Goal: Navigation & Orientation: Find specific page/section

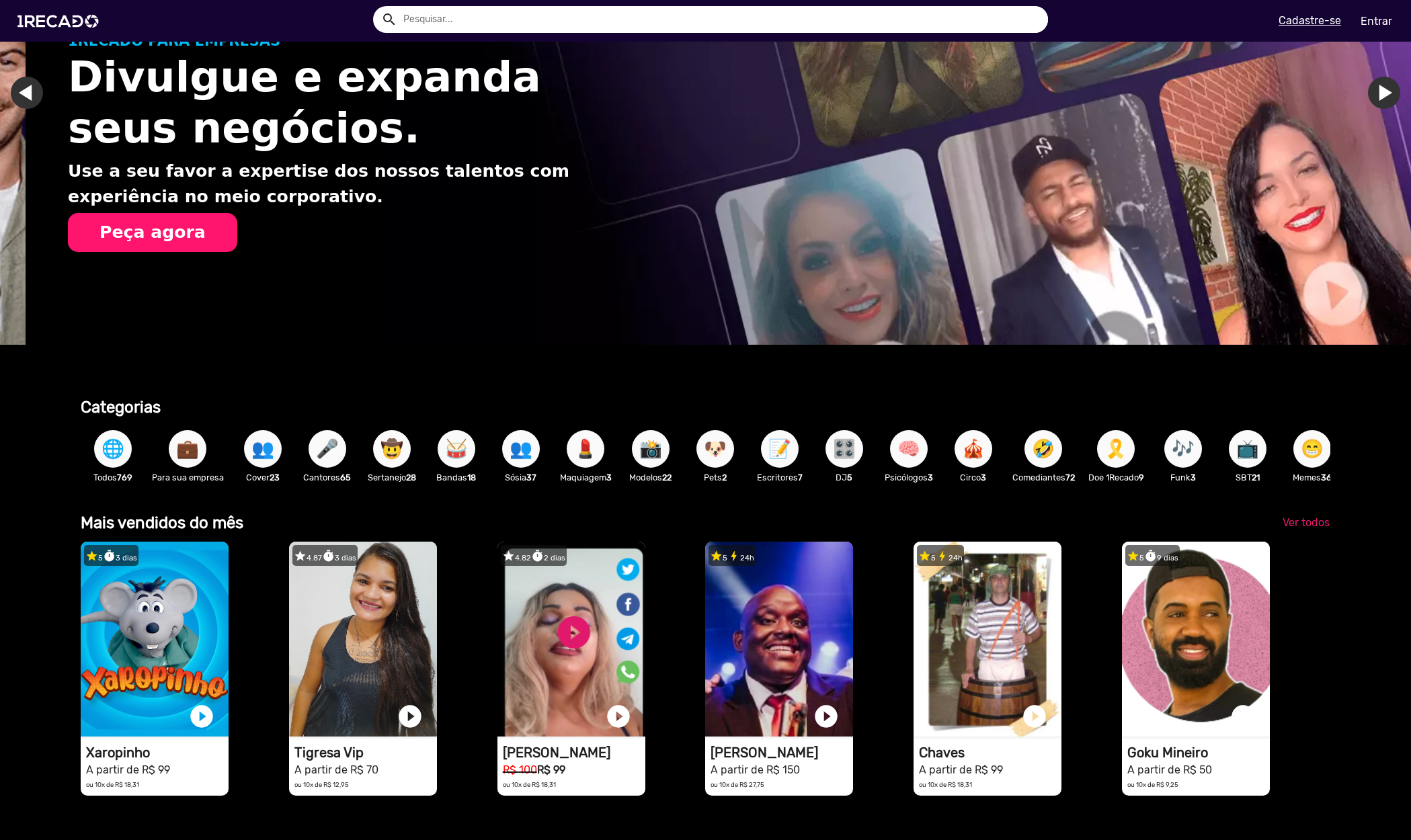
scroll to position [0, 1411]
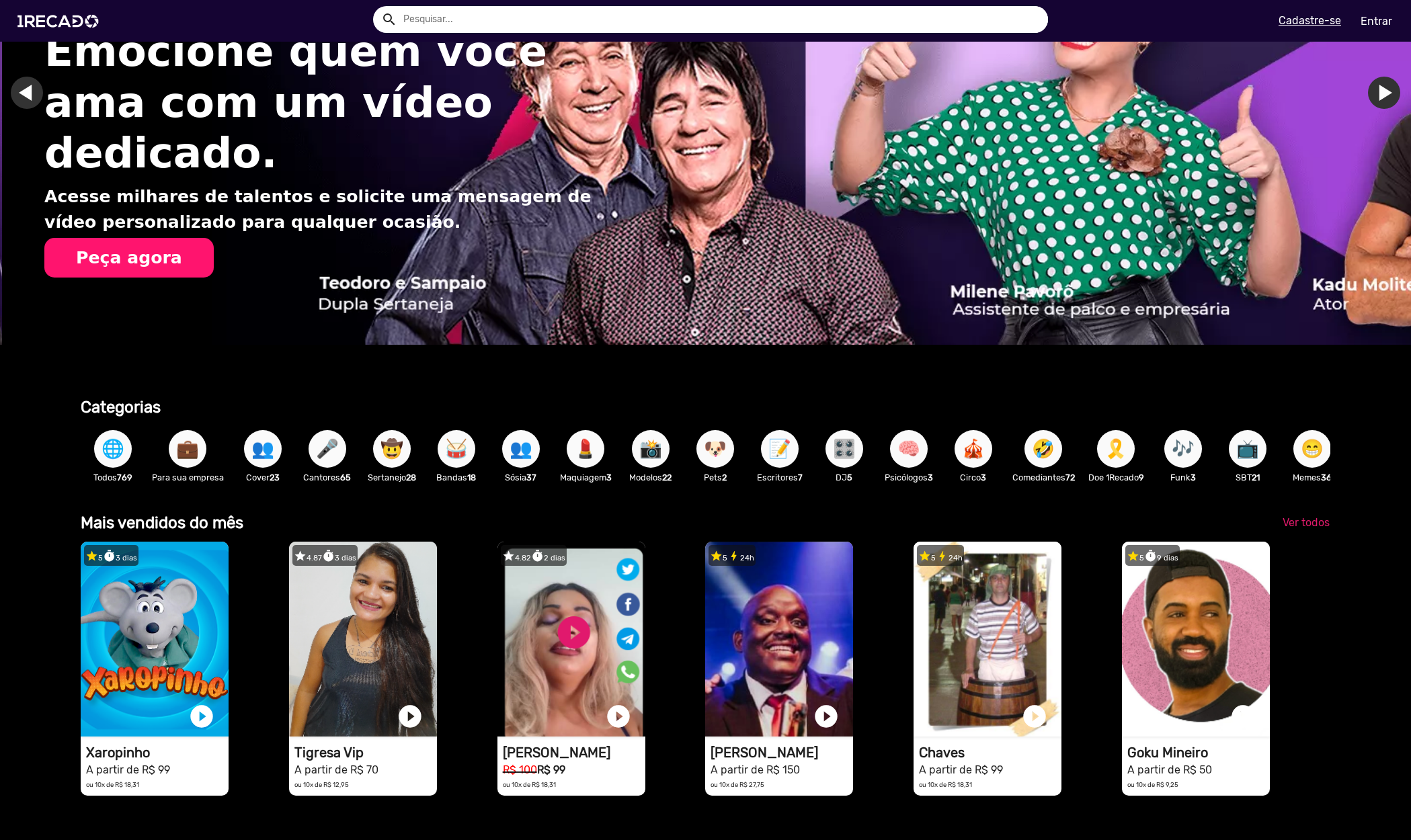
click at [104, 448] on span "🌐" at bounding box center [113, 448] width 23 height 38
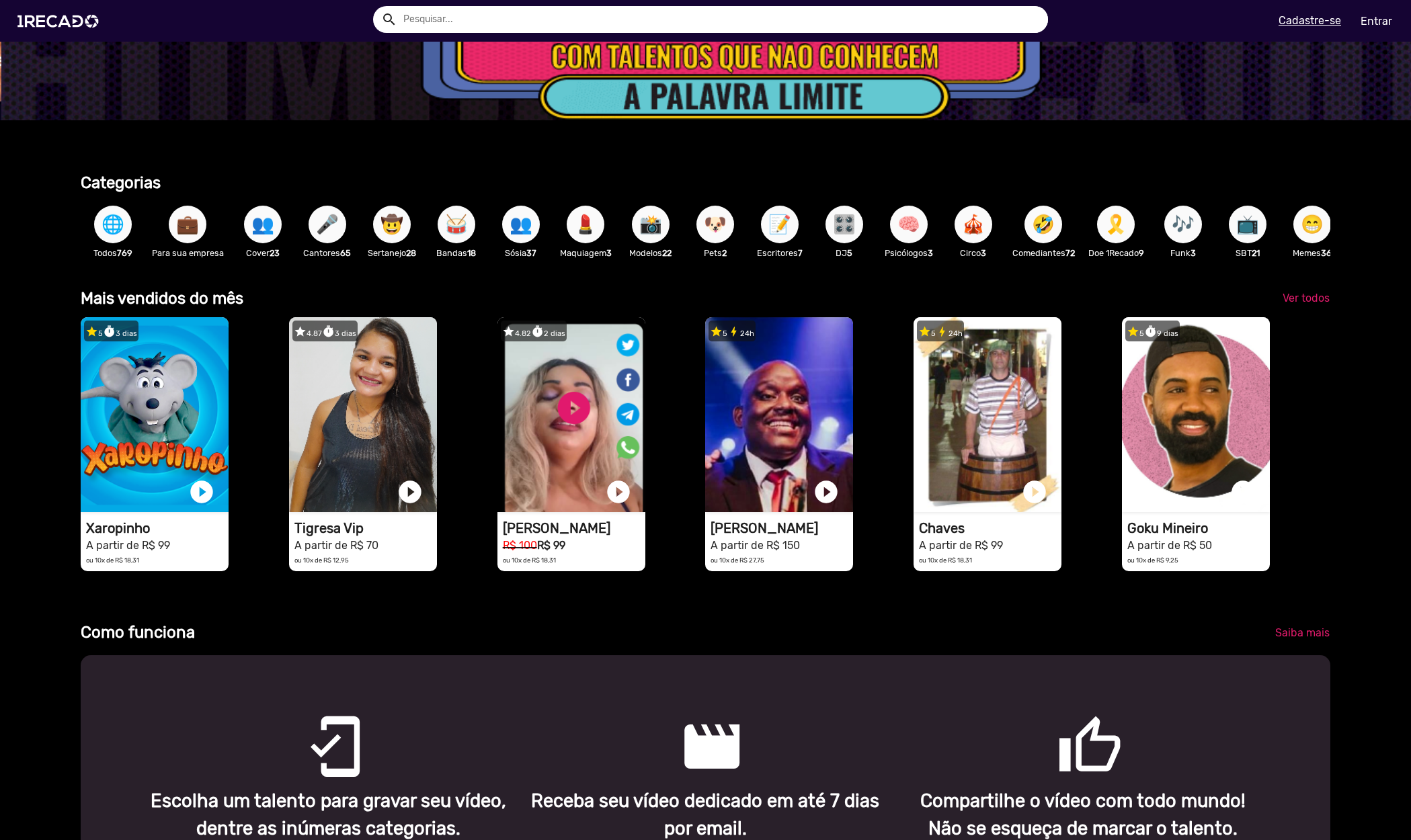
scroll to position [0, 4233]
click at [1301, 304] on span "Ver todos" at bounding box center [1306, 298] width 47 height 13
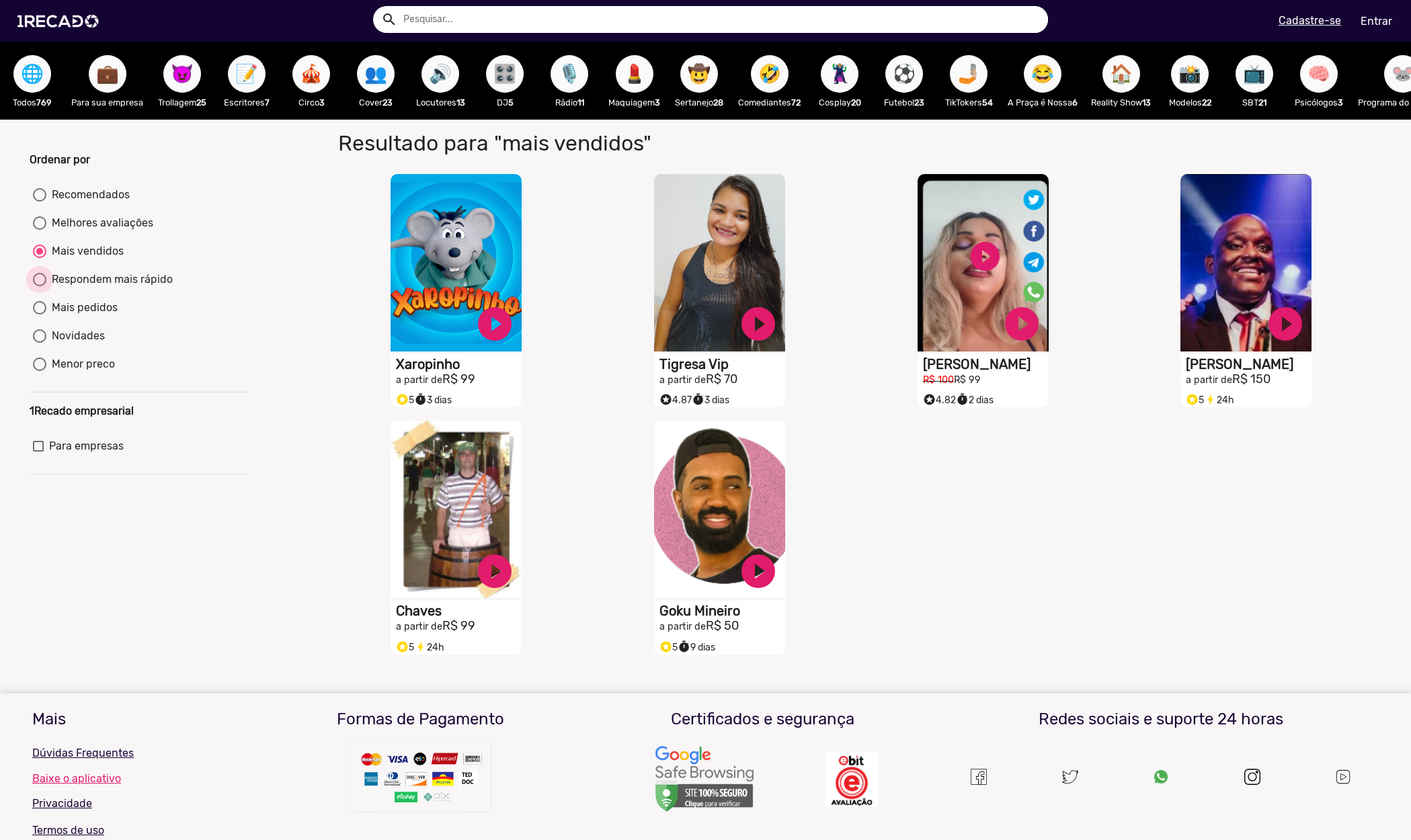
click at [40, 287] on div at bounding box center [39, 280] width 13 height 13
click at [40, 287] on input "Respondem mais rápido" at bounding box center [39, 287] width 1 height 1
radio input "true"
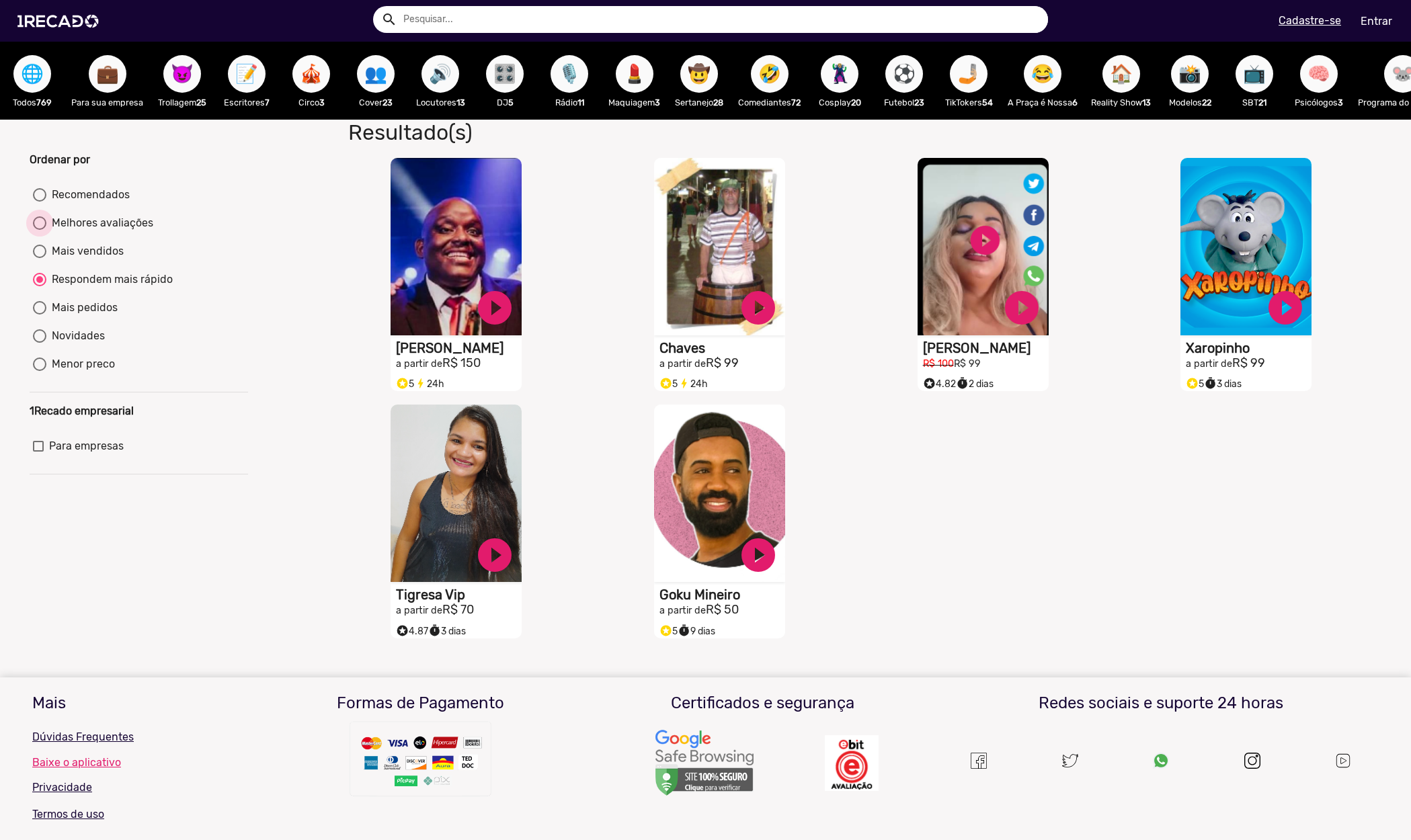
click at [80, 231] on div "Melhores avaliações" at bounding box center [99, 223] width 107 height 16
click at [40, 231] on input "Melhores avaliações" at bounding box center [39, 230] width 1 height 1
radio input "true"
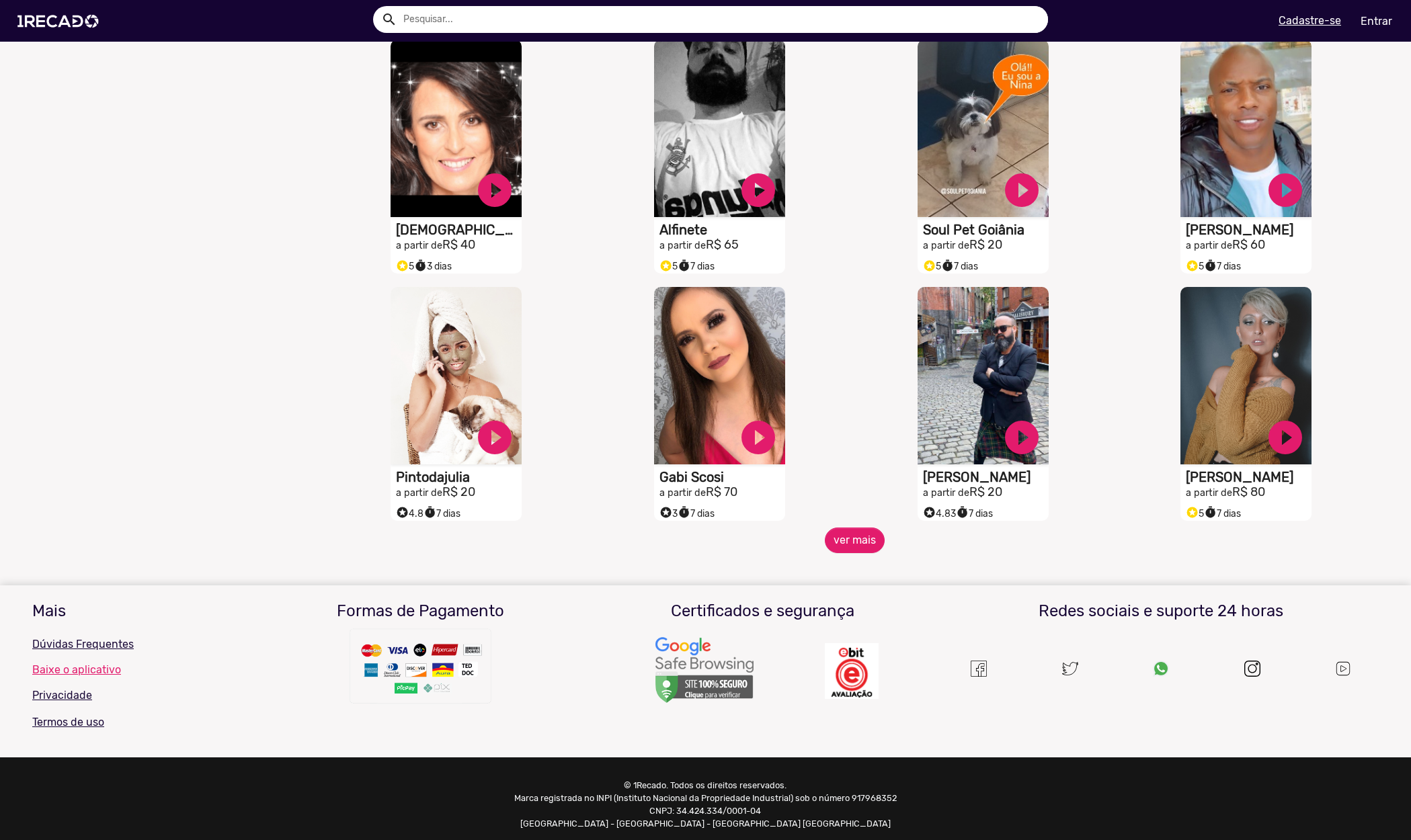
scroll to position [882, 0]
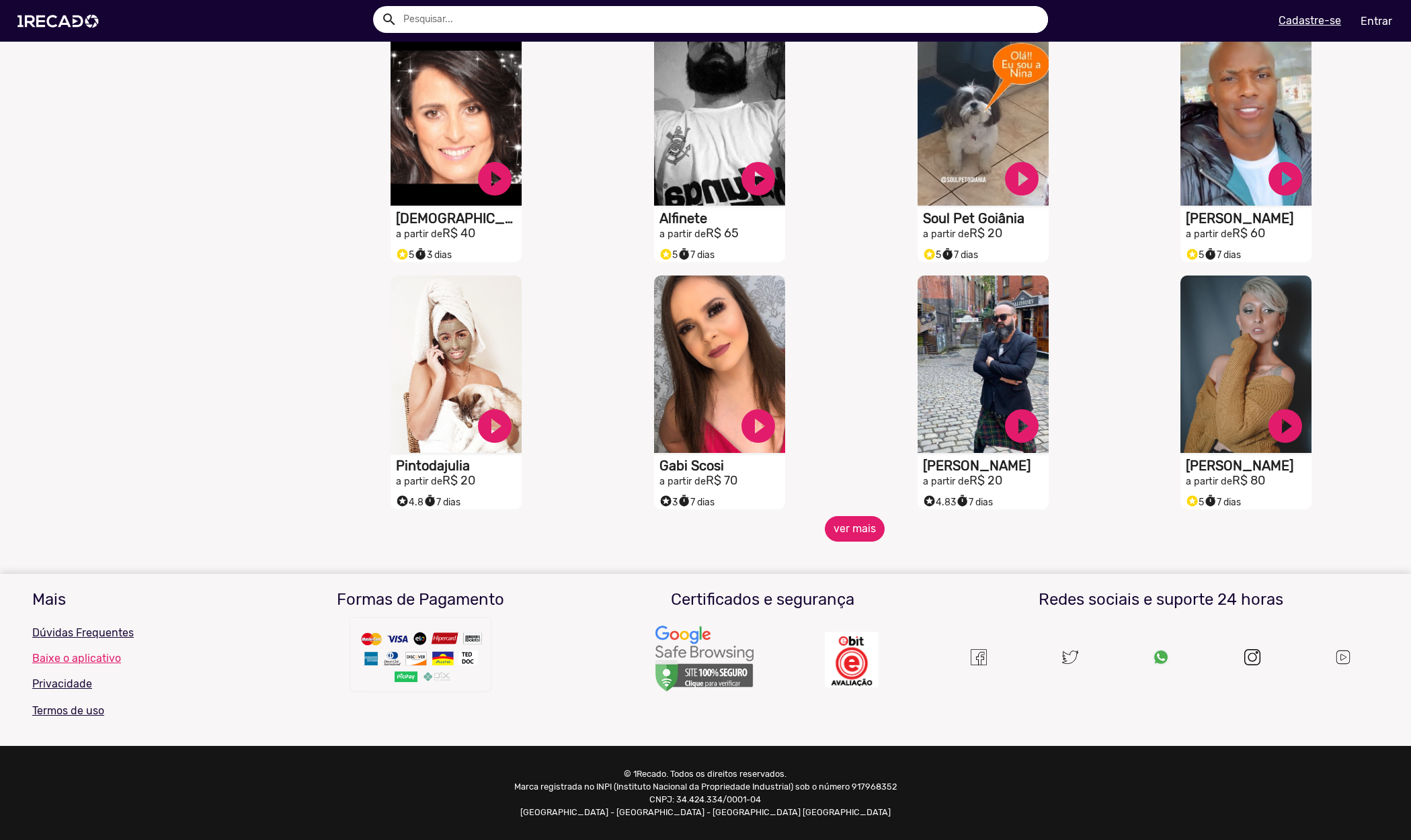
click at [864, 534] on button "ver mais" at bounding box center [855, 529] width 60 height 26
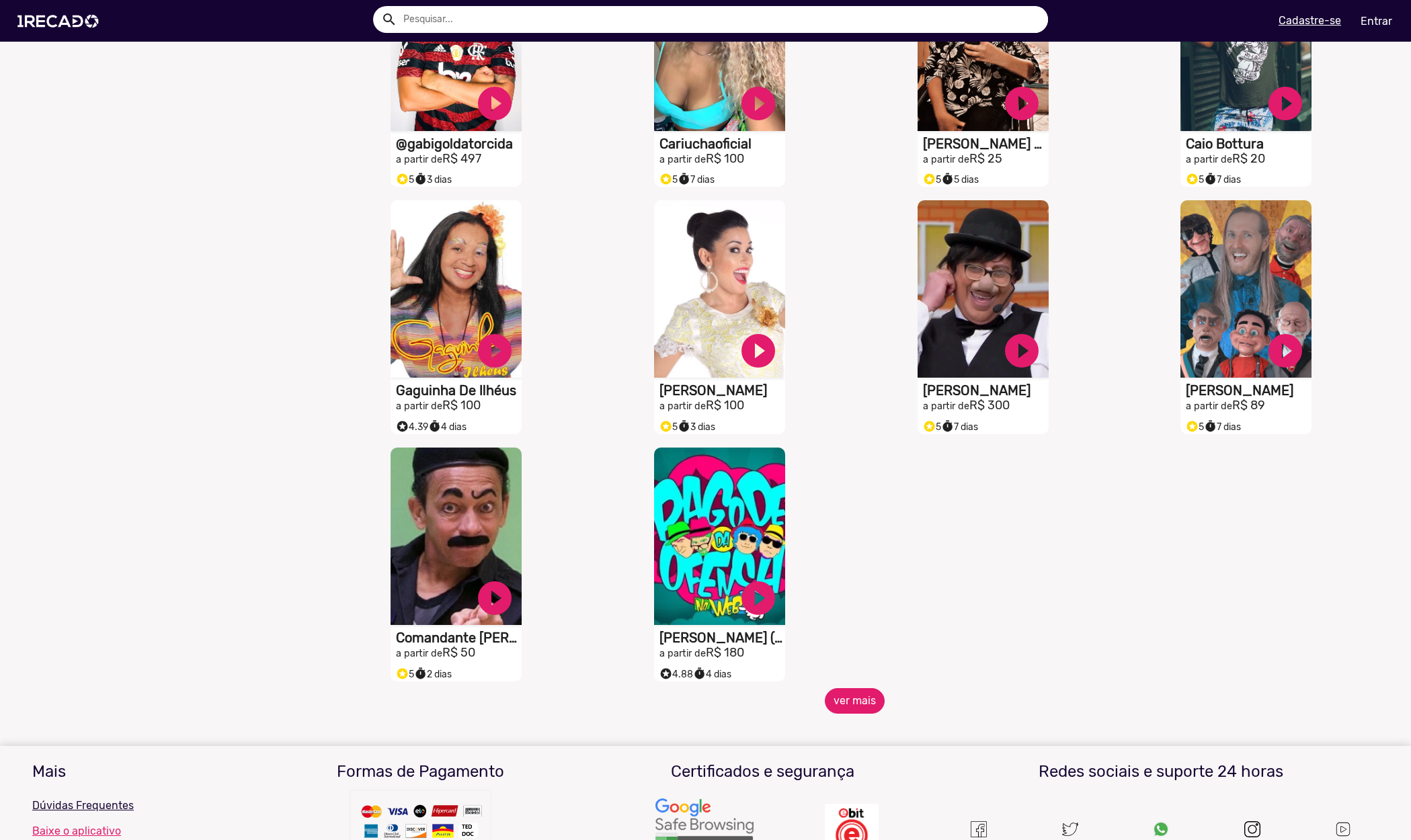
scroll to position [1445, 0]
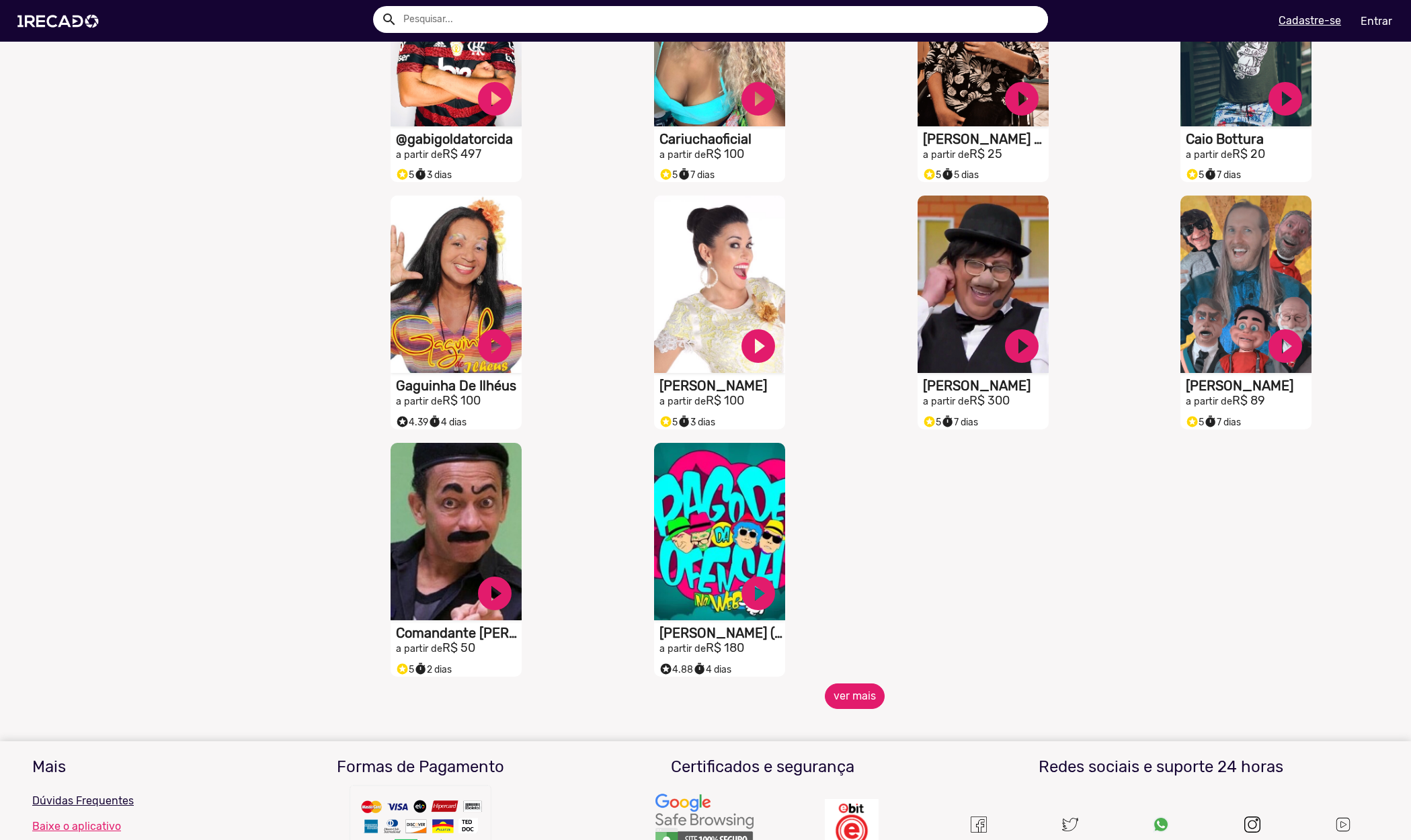
click at [845, 708] on button "ver mais" at bounding box center [855, 697] width 60 height 26
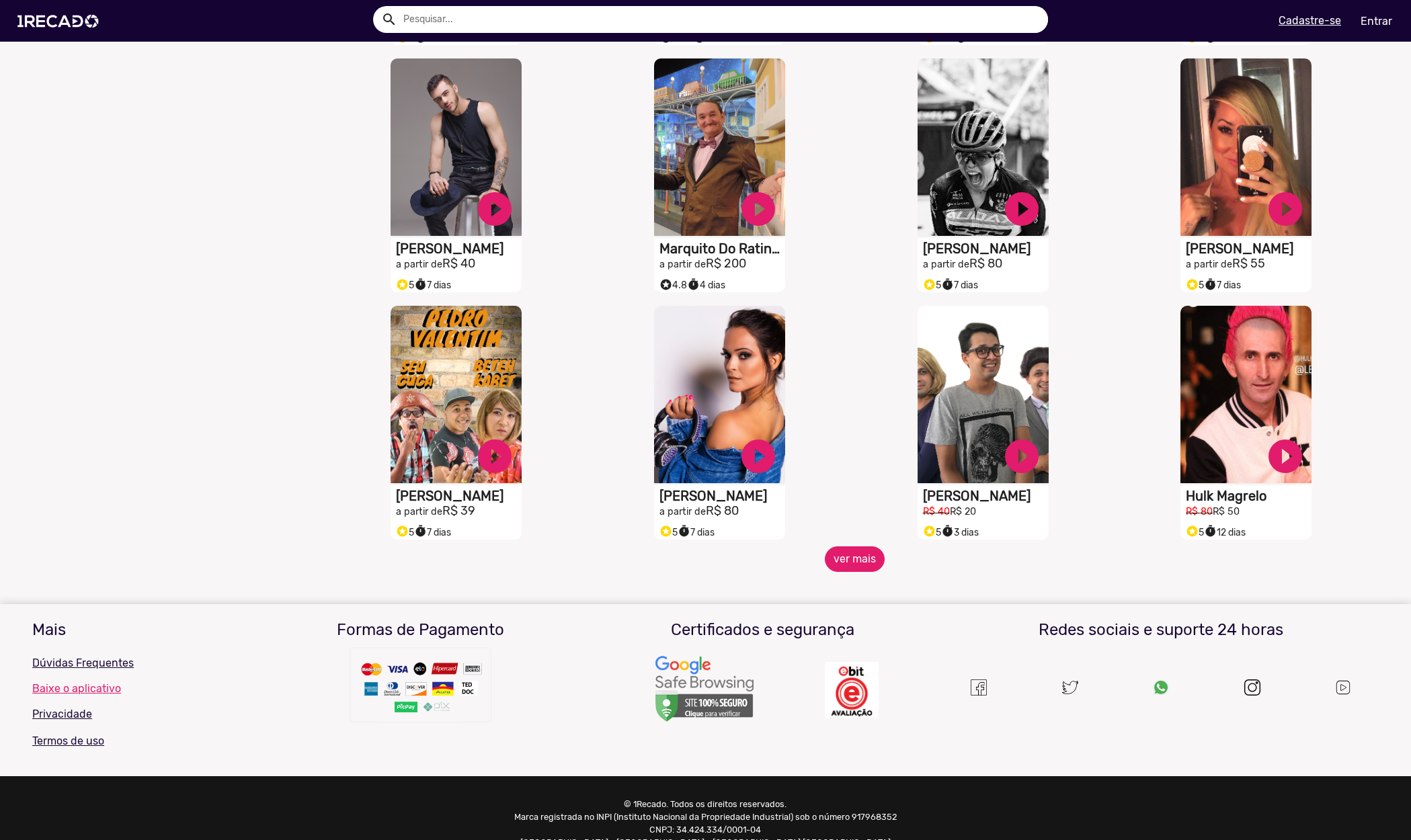
scroll to position [2077, 0]
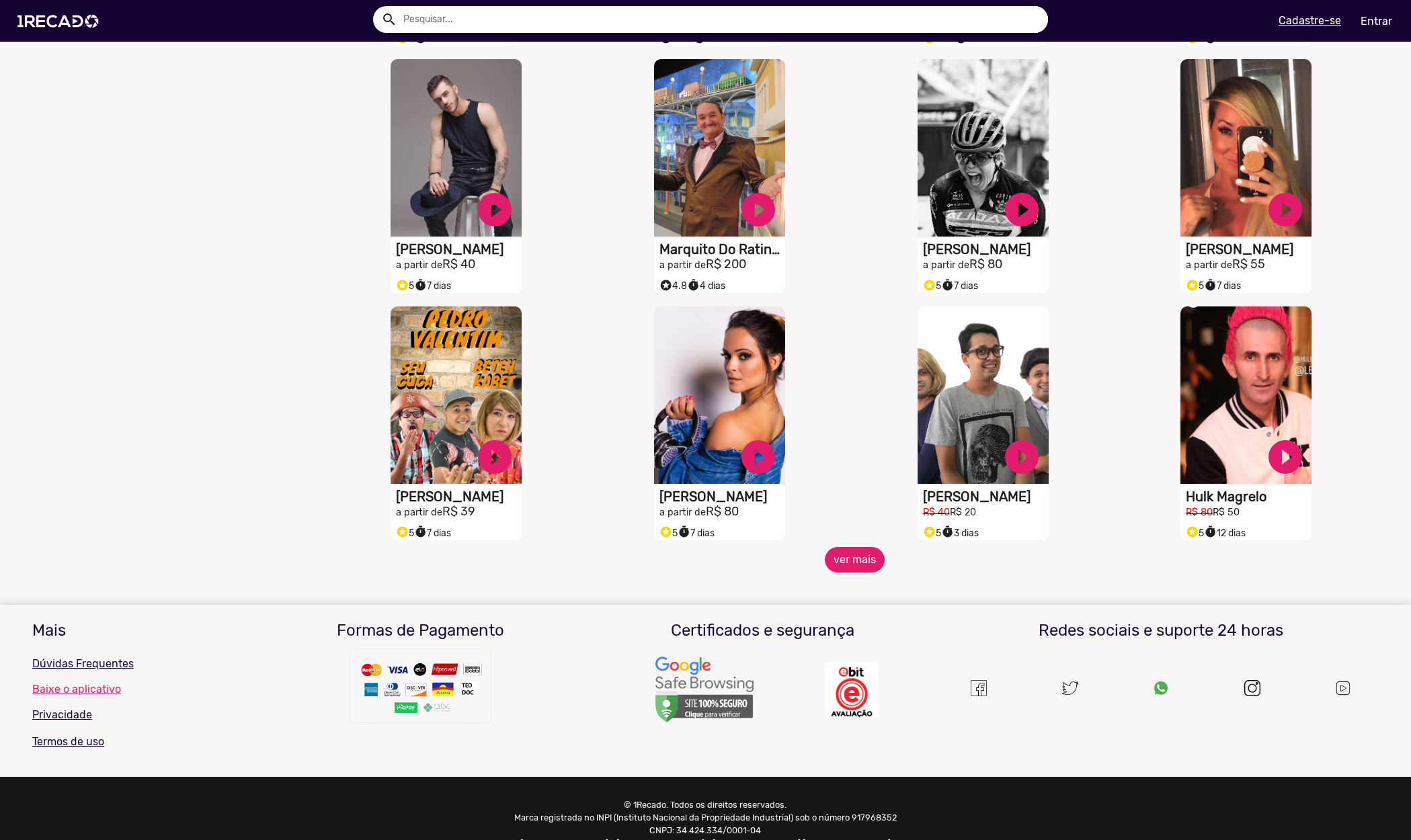
click at [849, 573] on button "ver mais" at bounding box center [855, 560] width 60 height 26
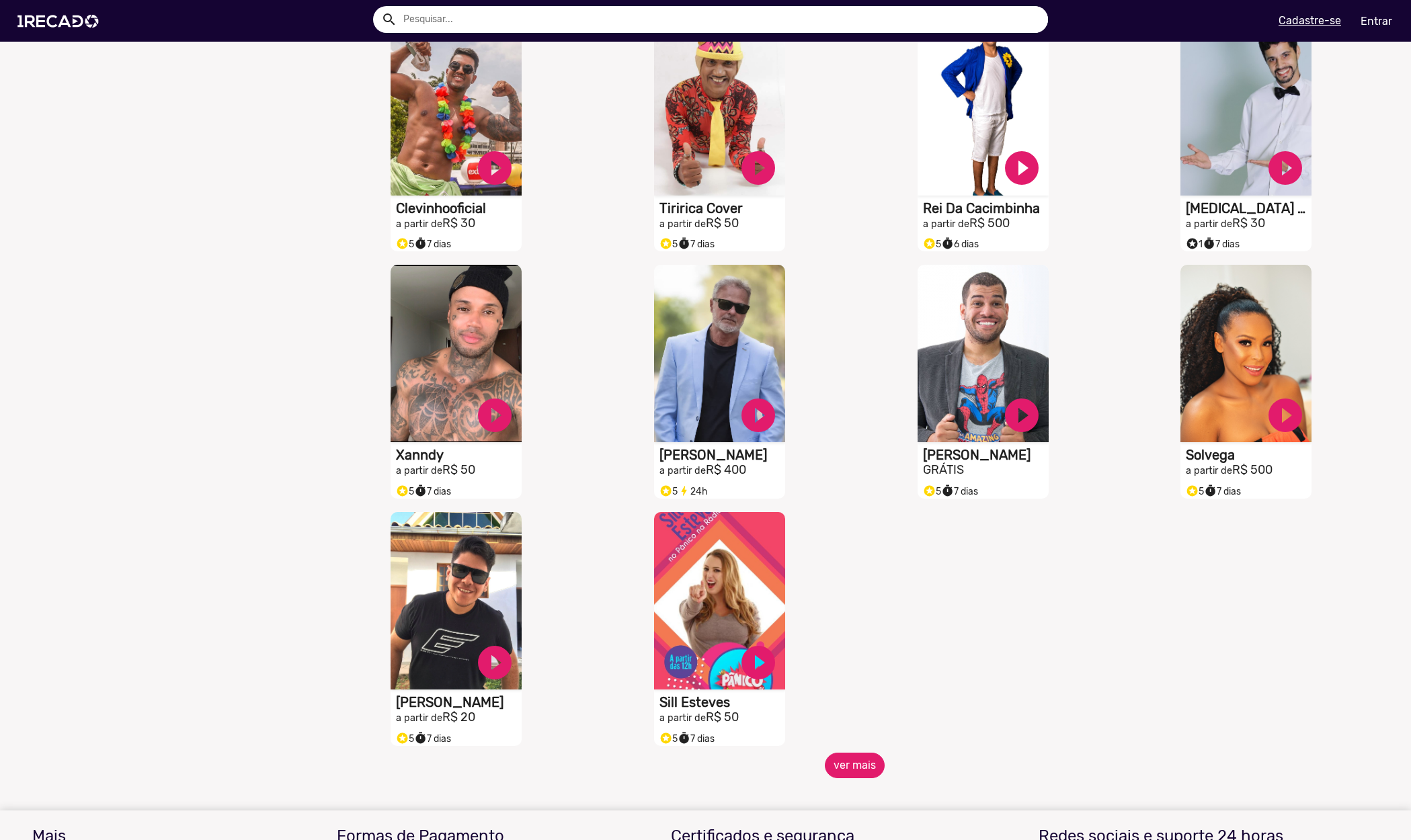
scroll to position [2613, 0]
click at [853, 777] on button "ver mais" at bounding box center [855, 765] width 60 height 26
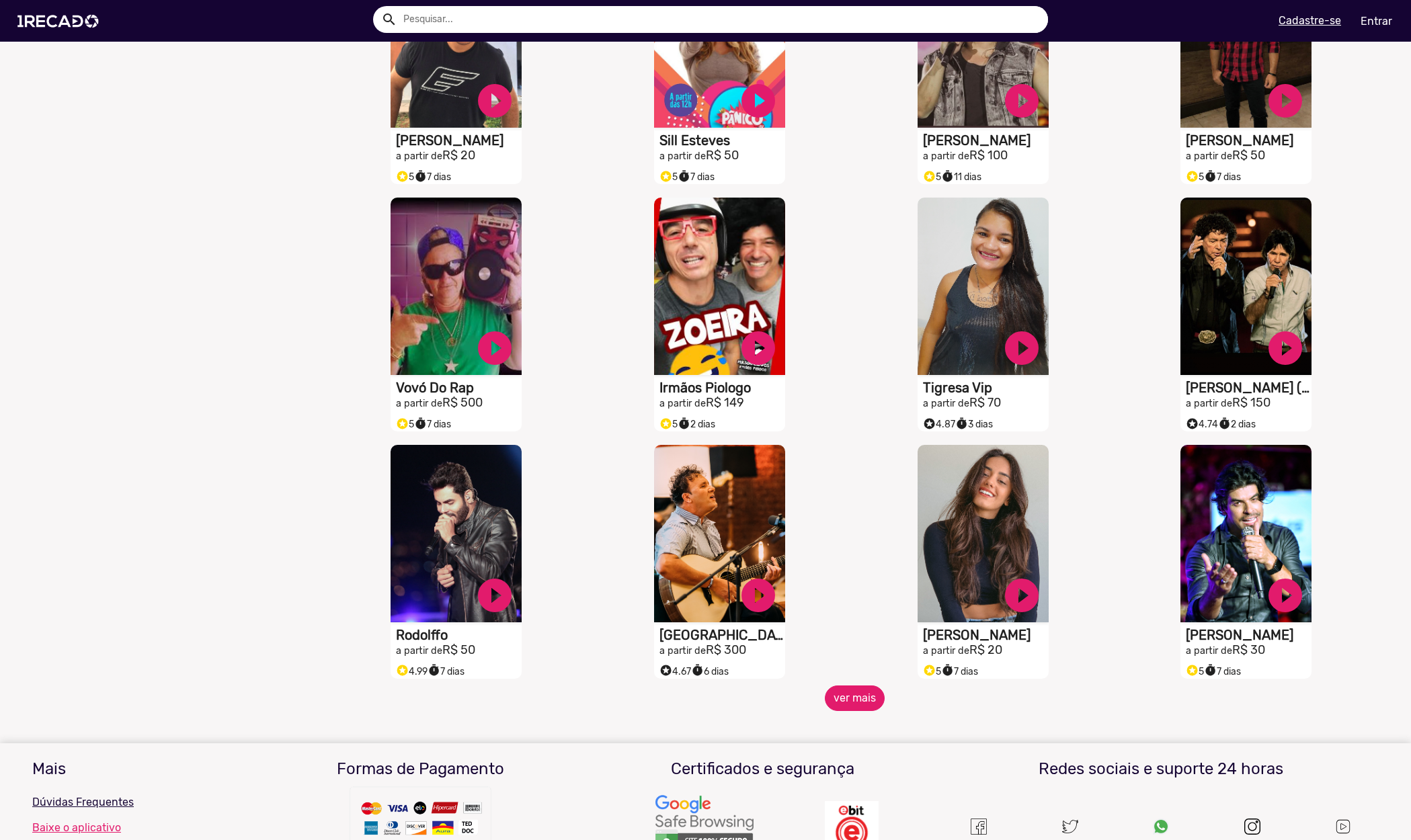
scroll to position [3198, 0]
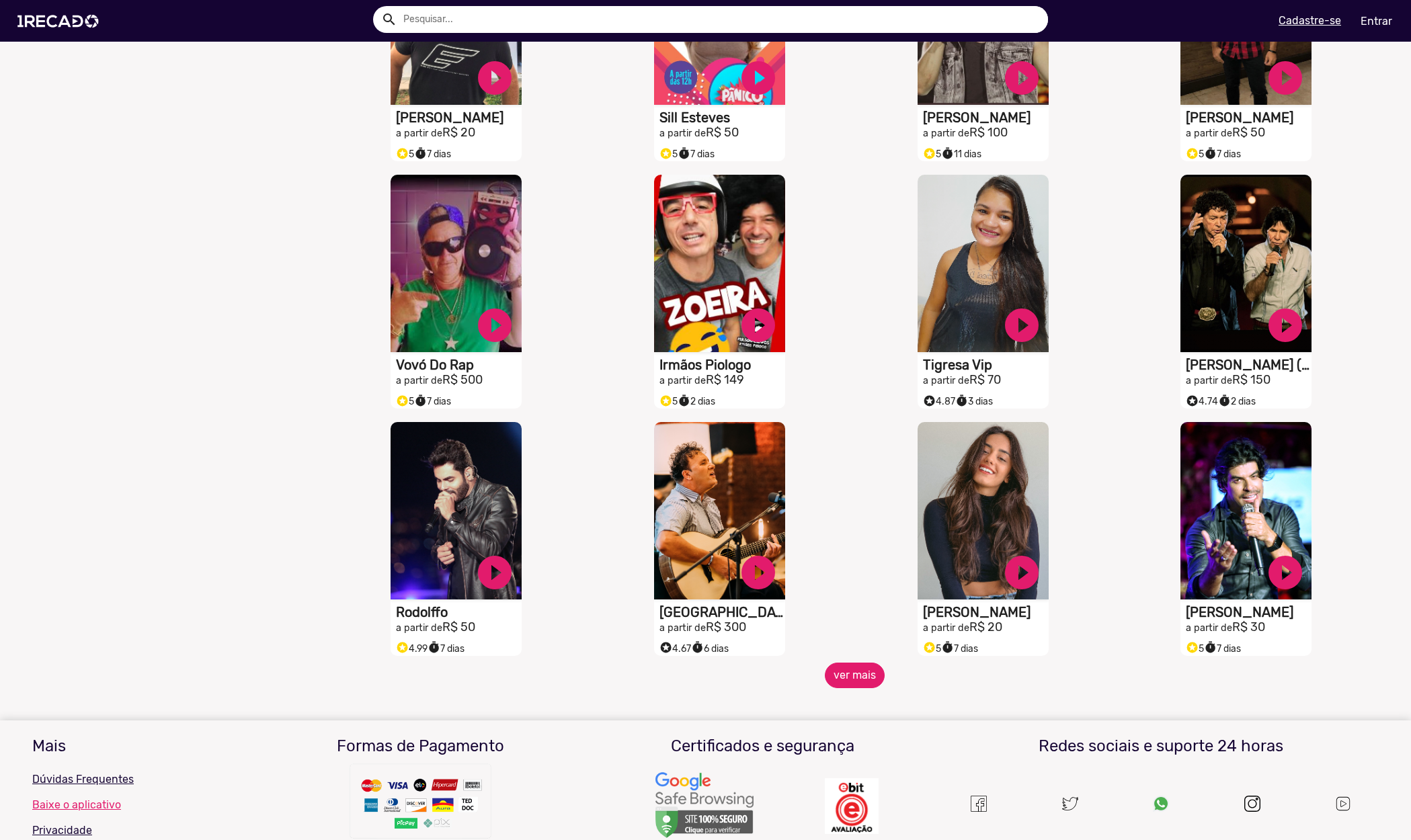
click at [842, 687] on button "ver mais" at bounding box center [855, 675] width 60 height 26
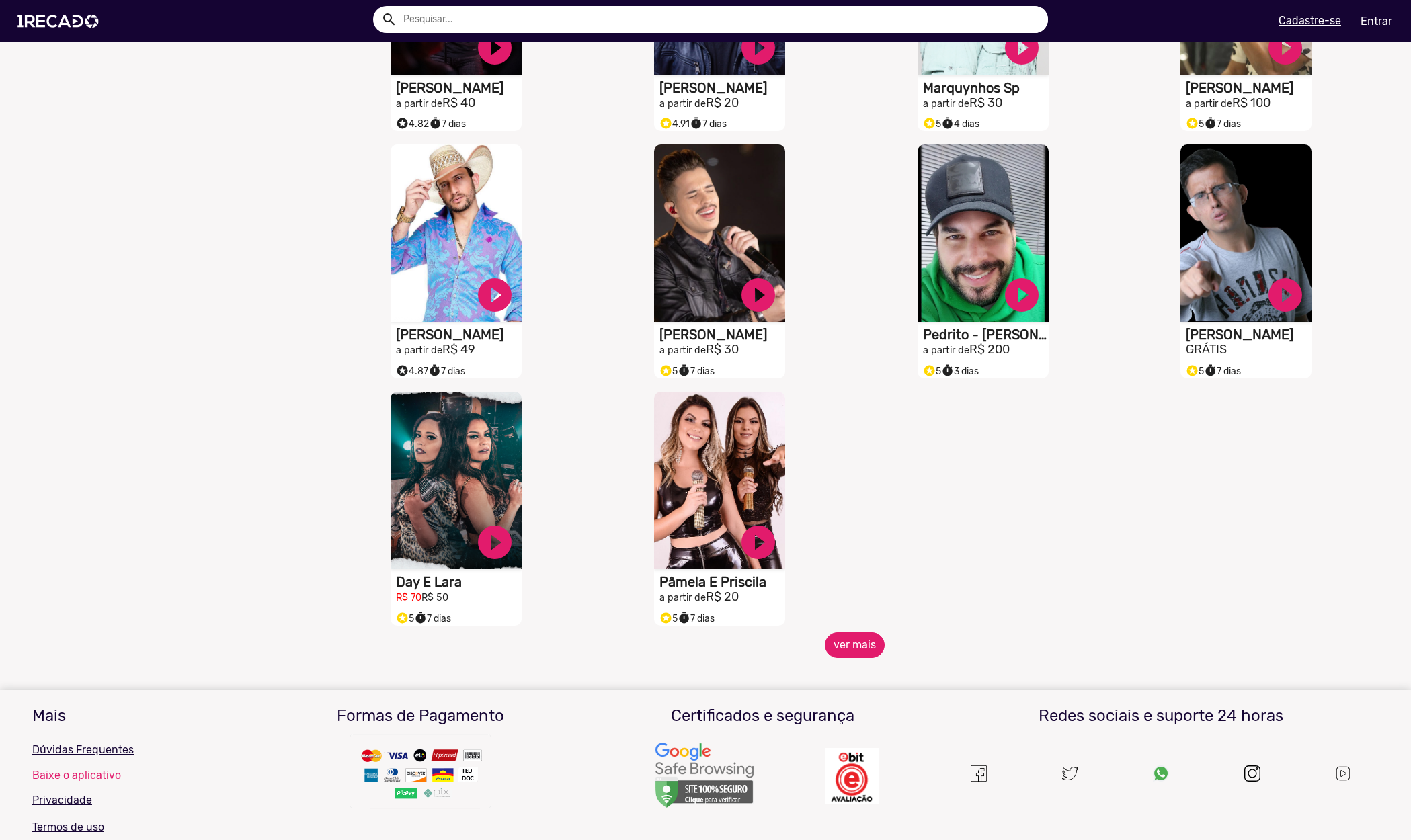
scroll to position [3972, 0]
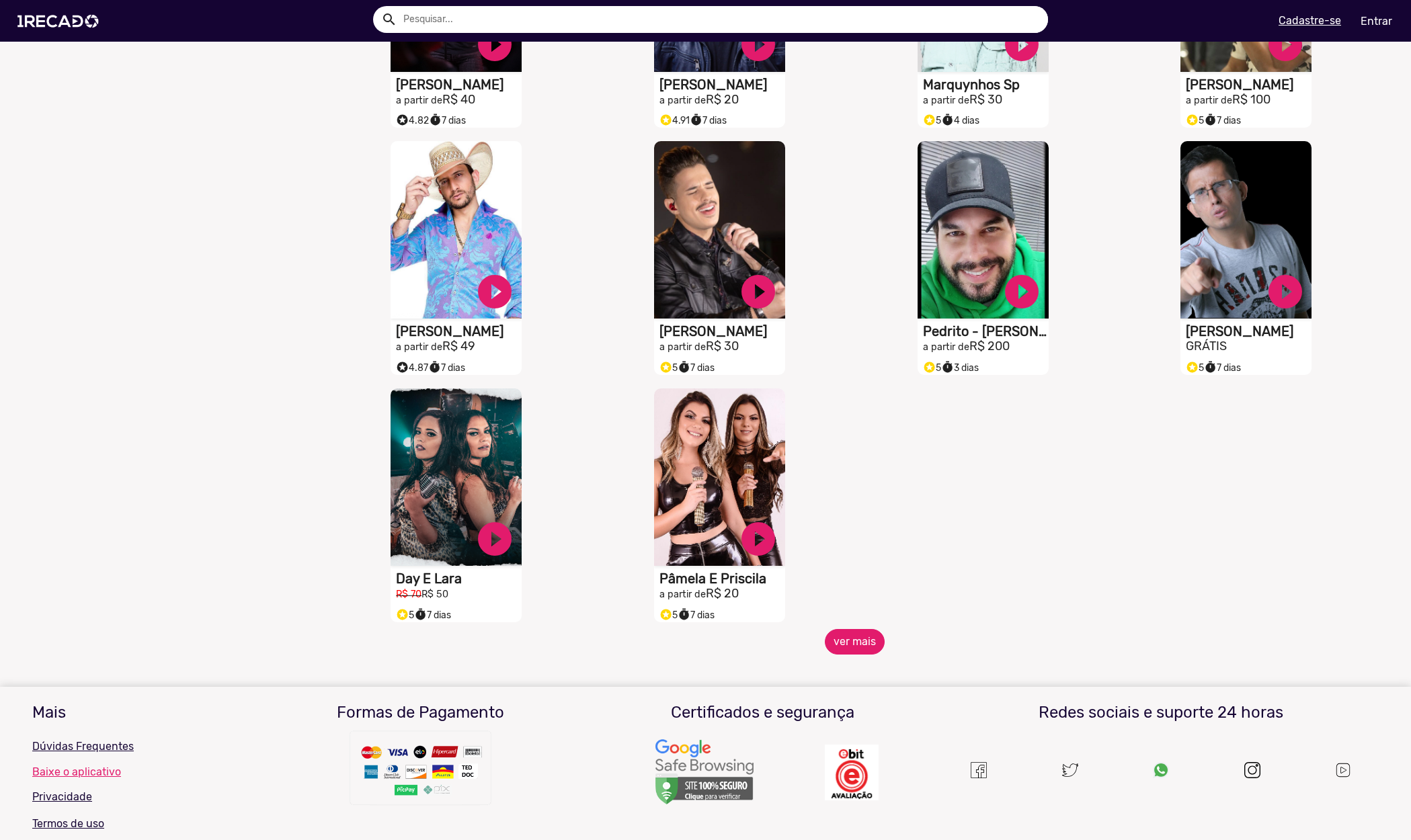
click at [859, 655] on button "ver mais" at bounding box center [855, 642] width 60 height 26
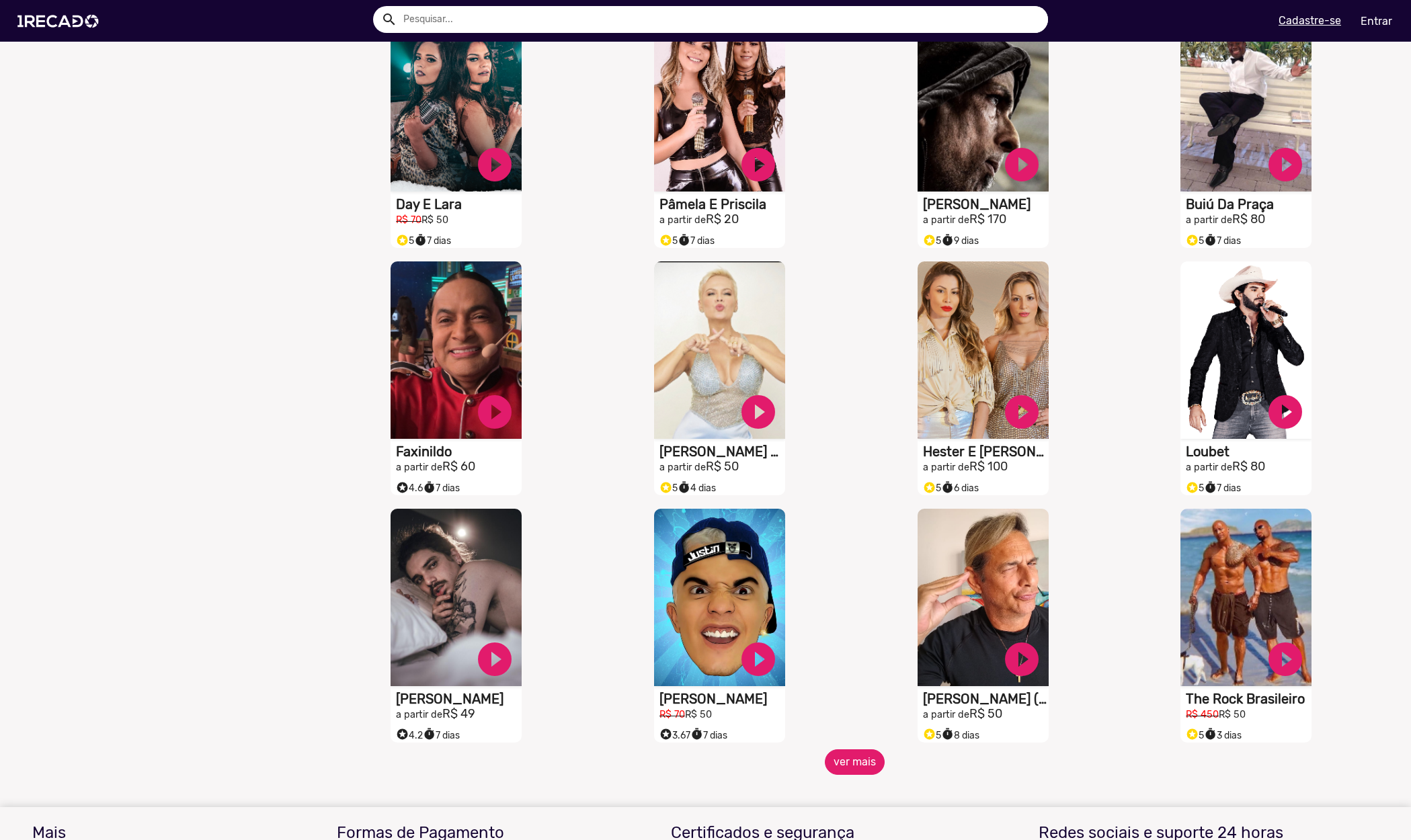
scroll to position [4348, 0]
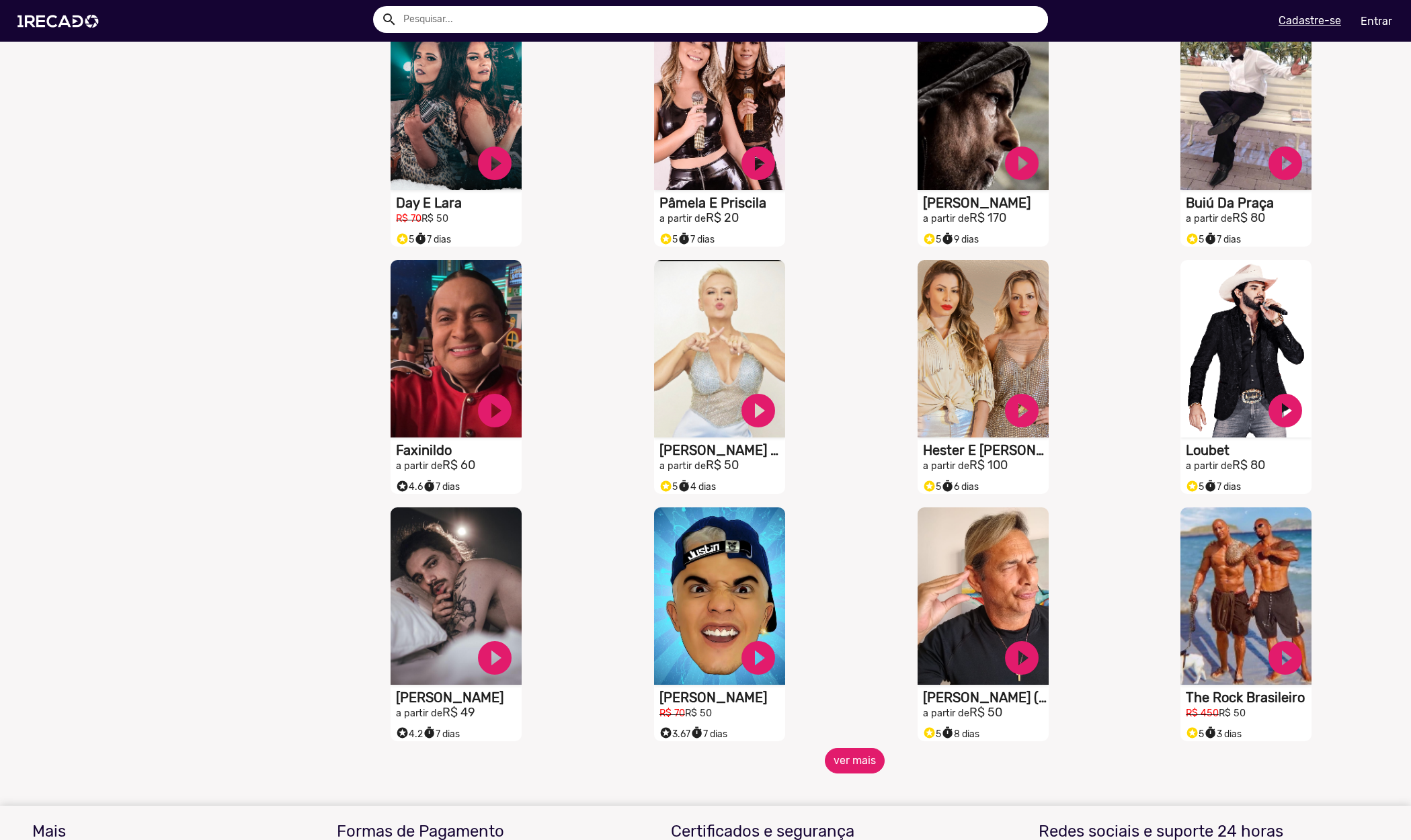
click at [856, 768] on button "ver mais" at bounding box center [855, 761] width 60 height 26
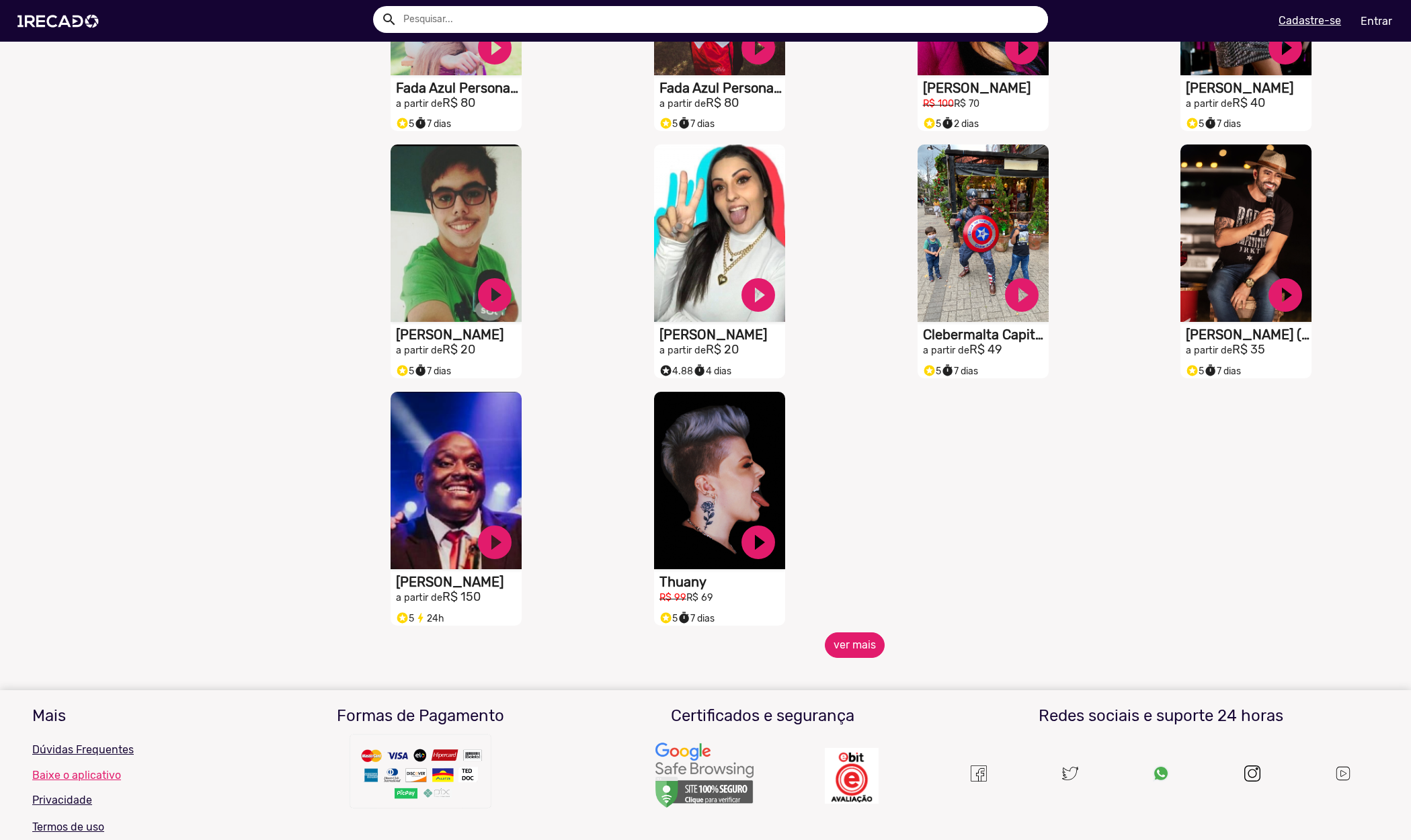
scroll to position [5208, 0]
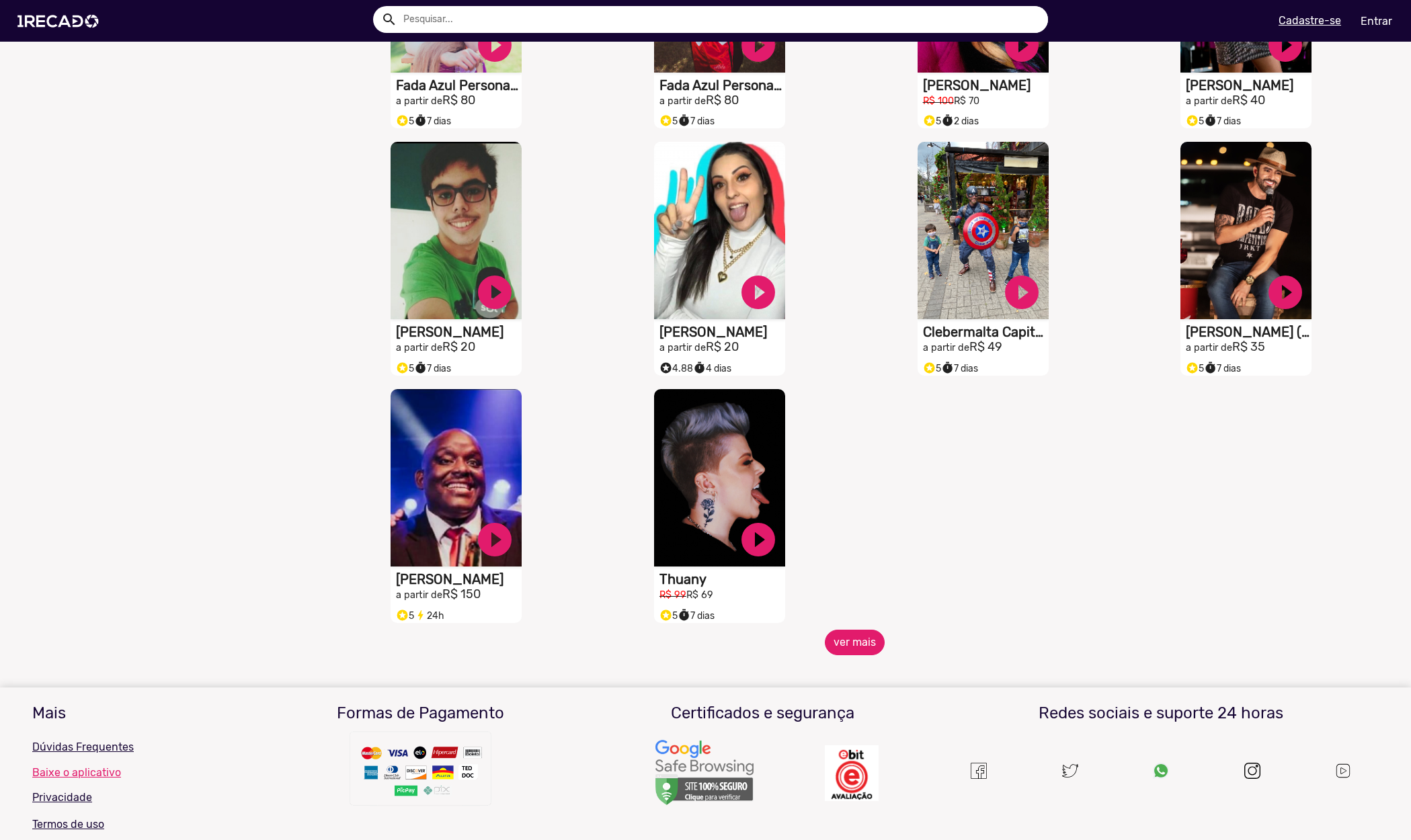
click at [845, 656] on button "ver mais" at bounding box center [855, 643] width 60 height 26
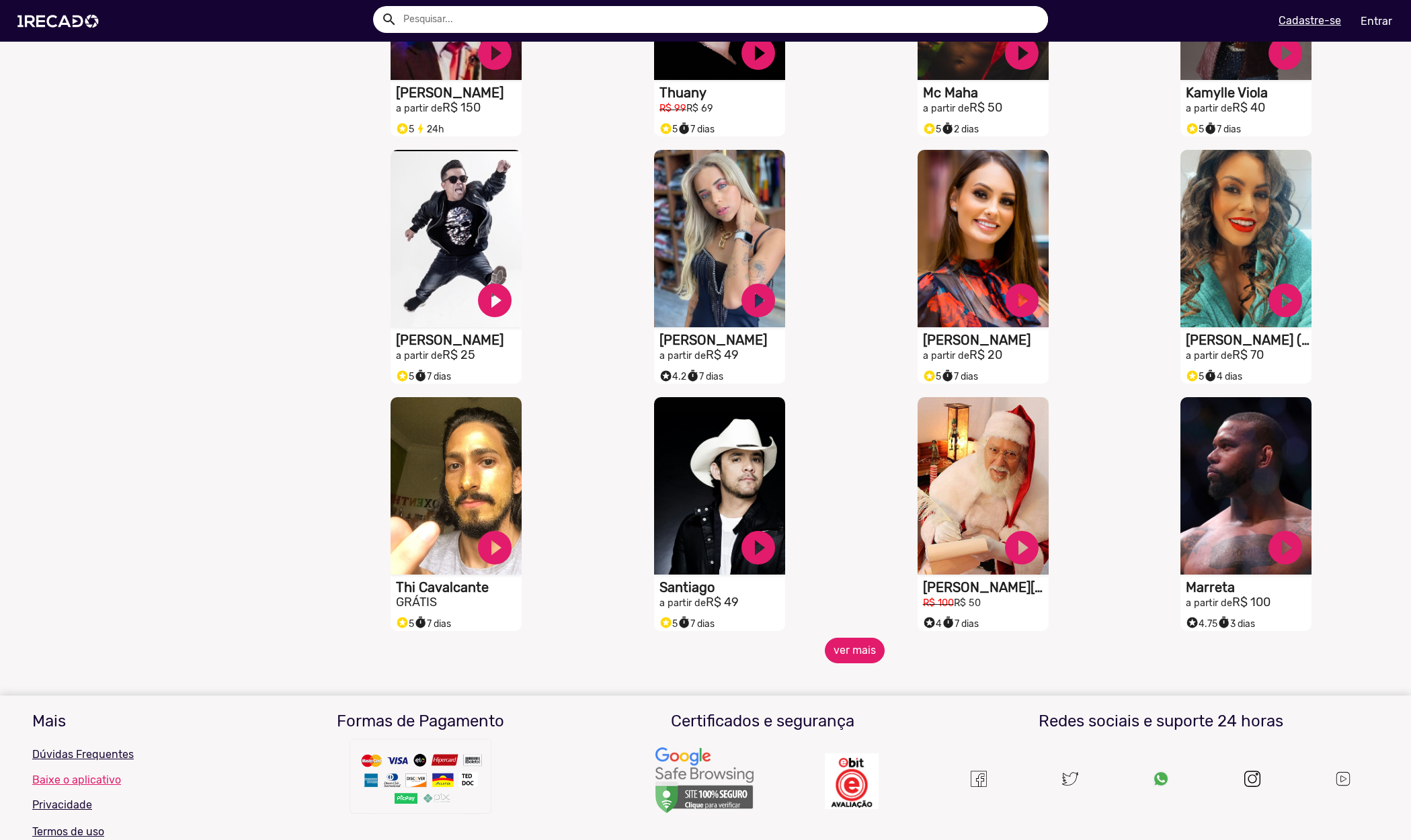
scroll to position [5709, 0]
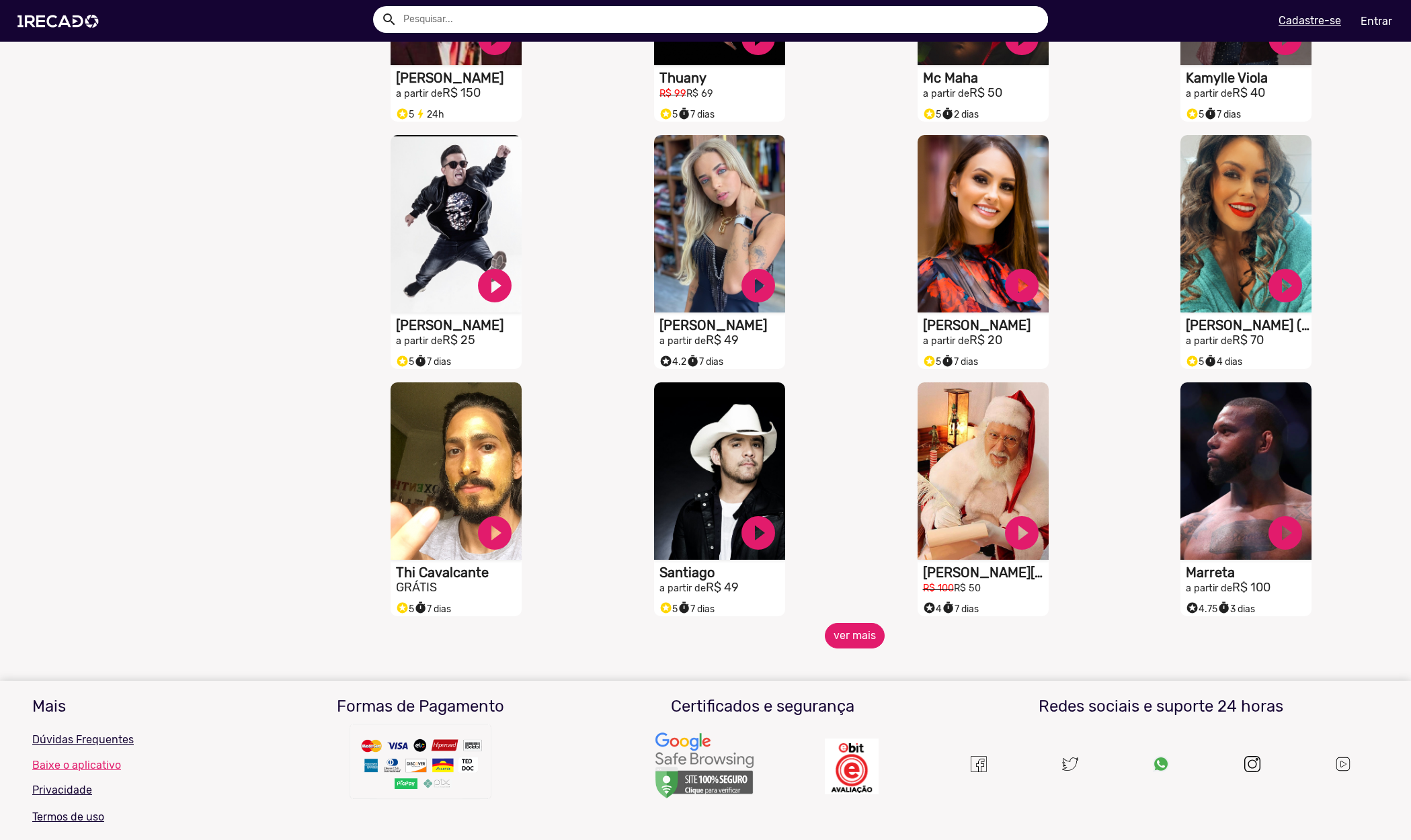
click at [856, 648] on button "ver mais" at bounding box center [855, 636] width 60 height 26
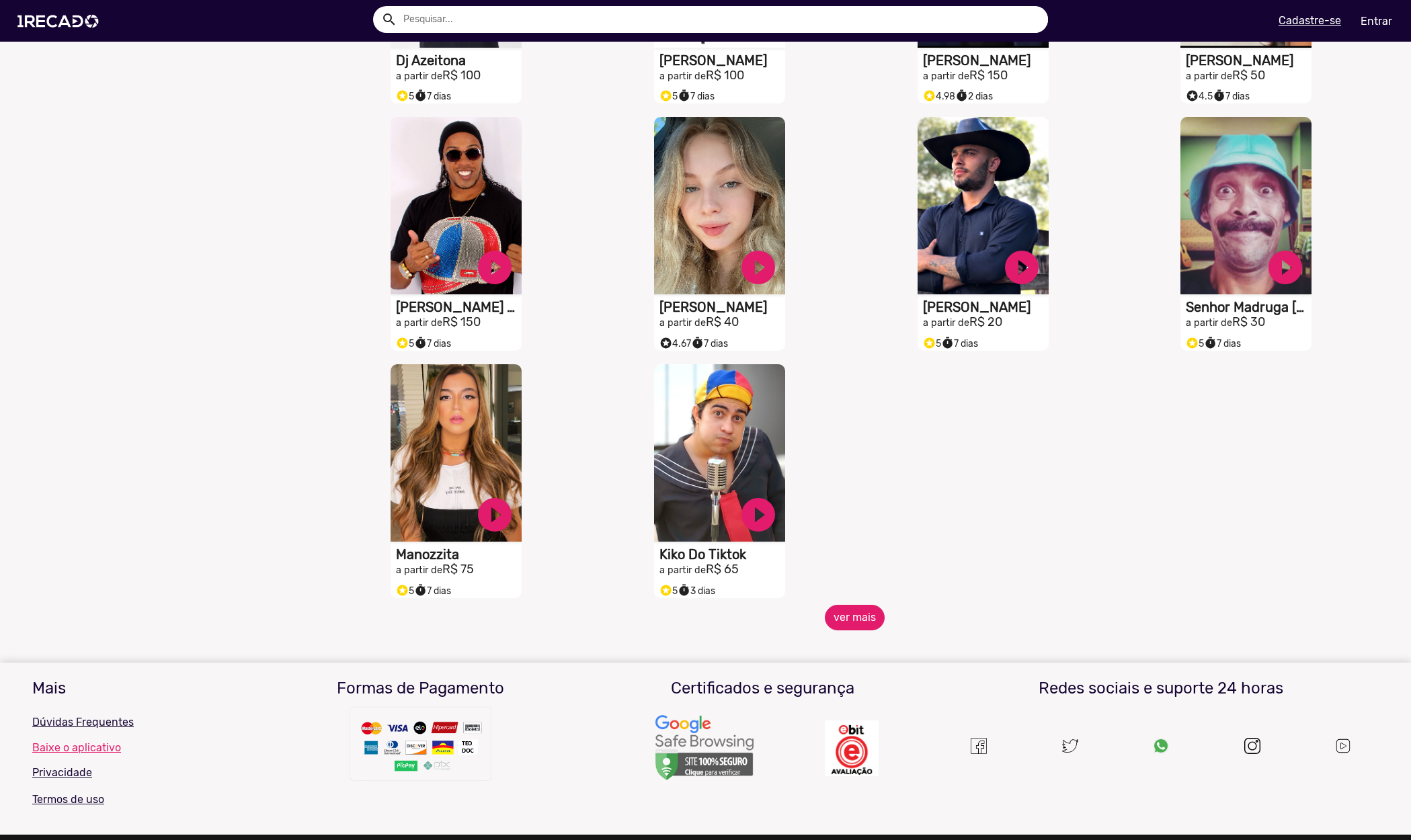
scroll to position [6474, 0]
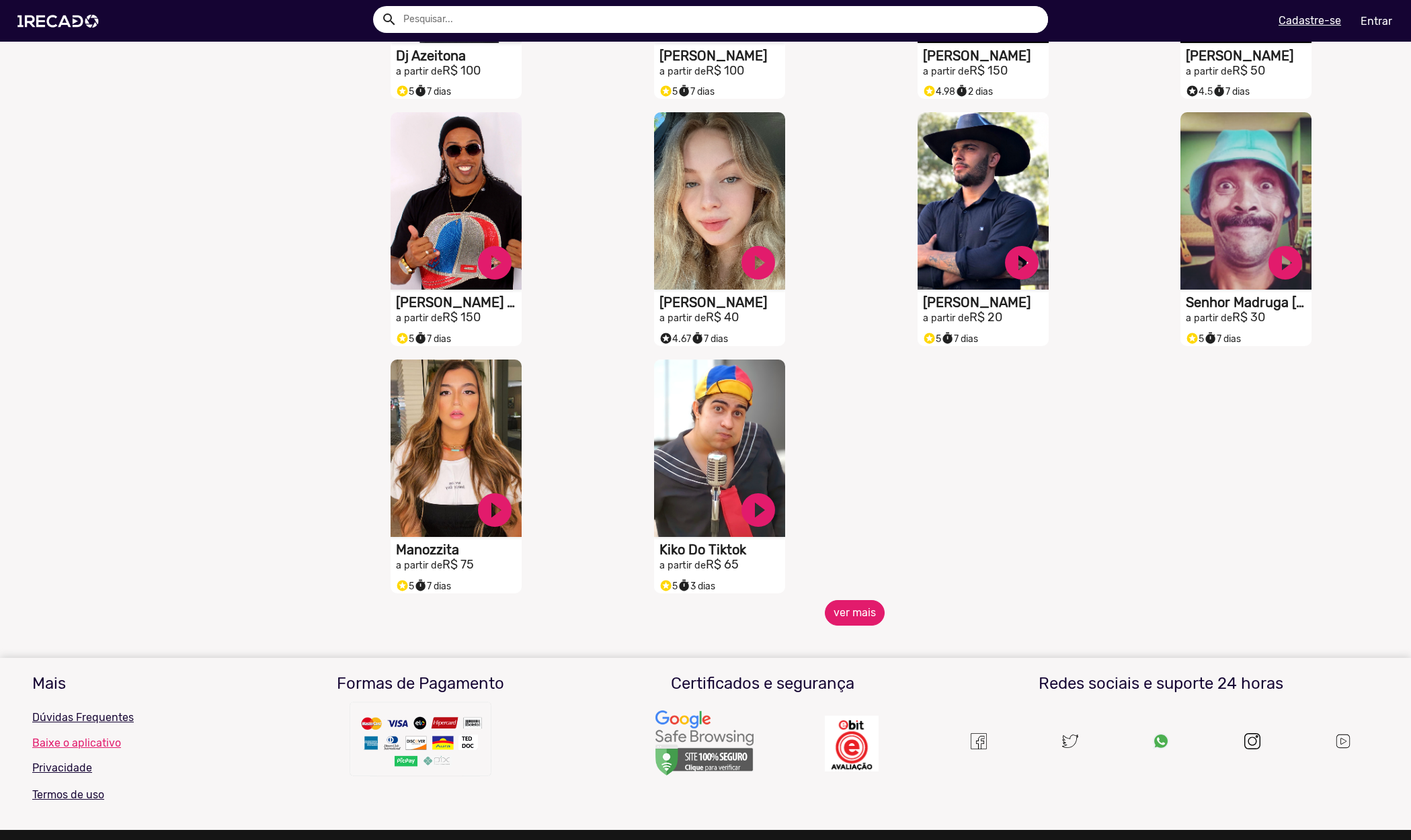
click at [861, 623] on button "ver mais" at bounding box center [855, 613] width 60 height 26
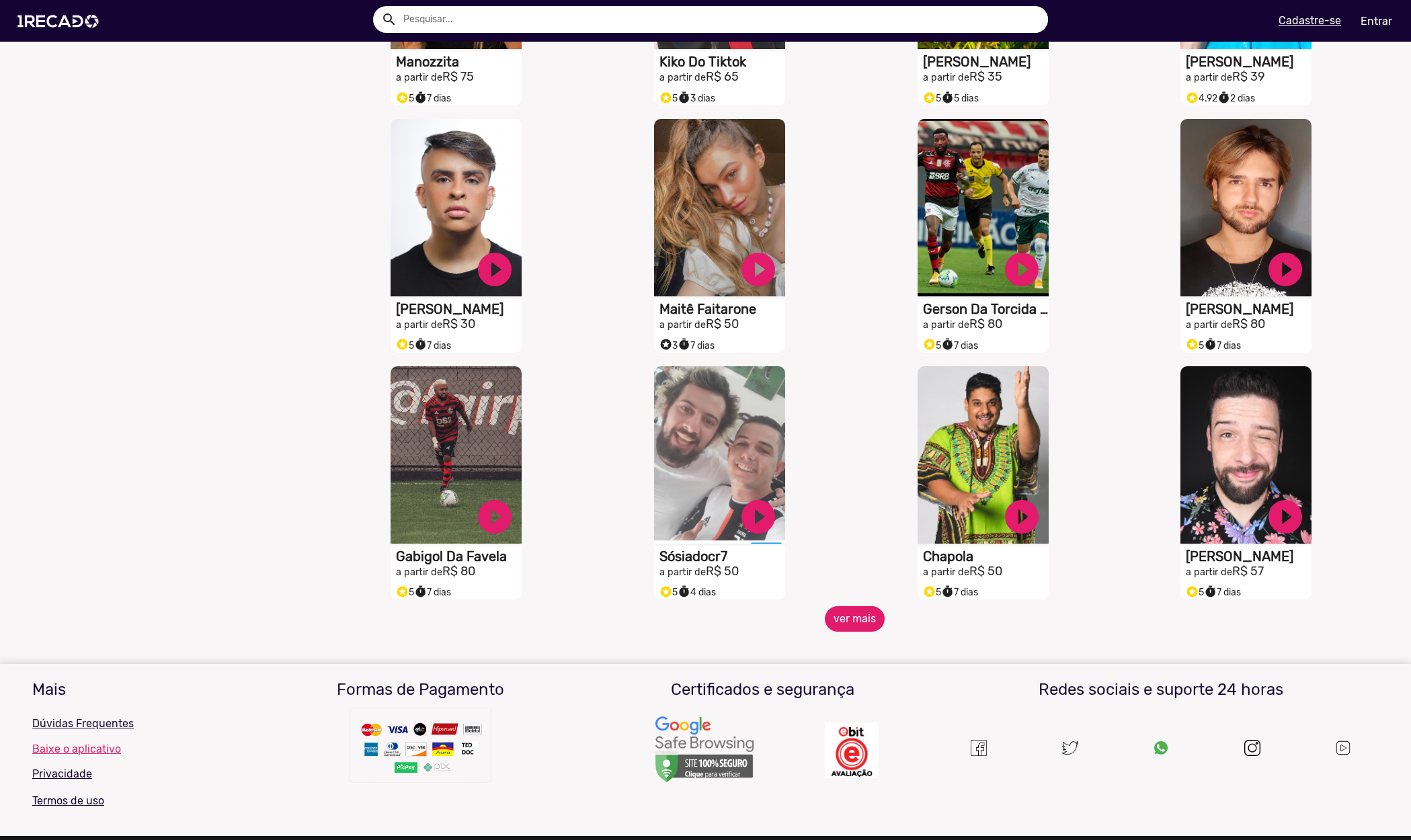
scroll to position [6963, 0]
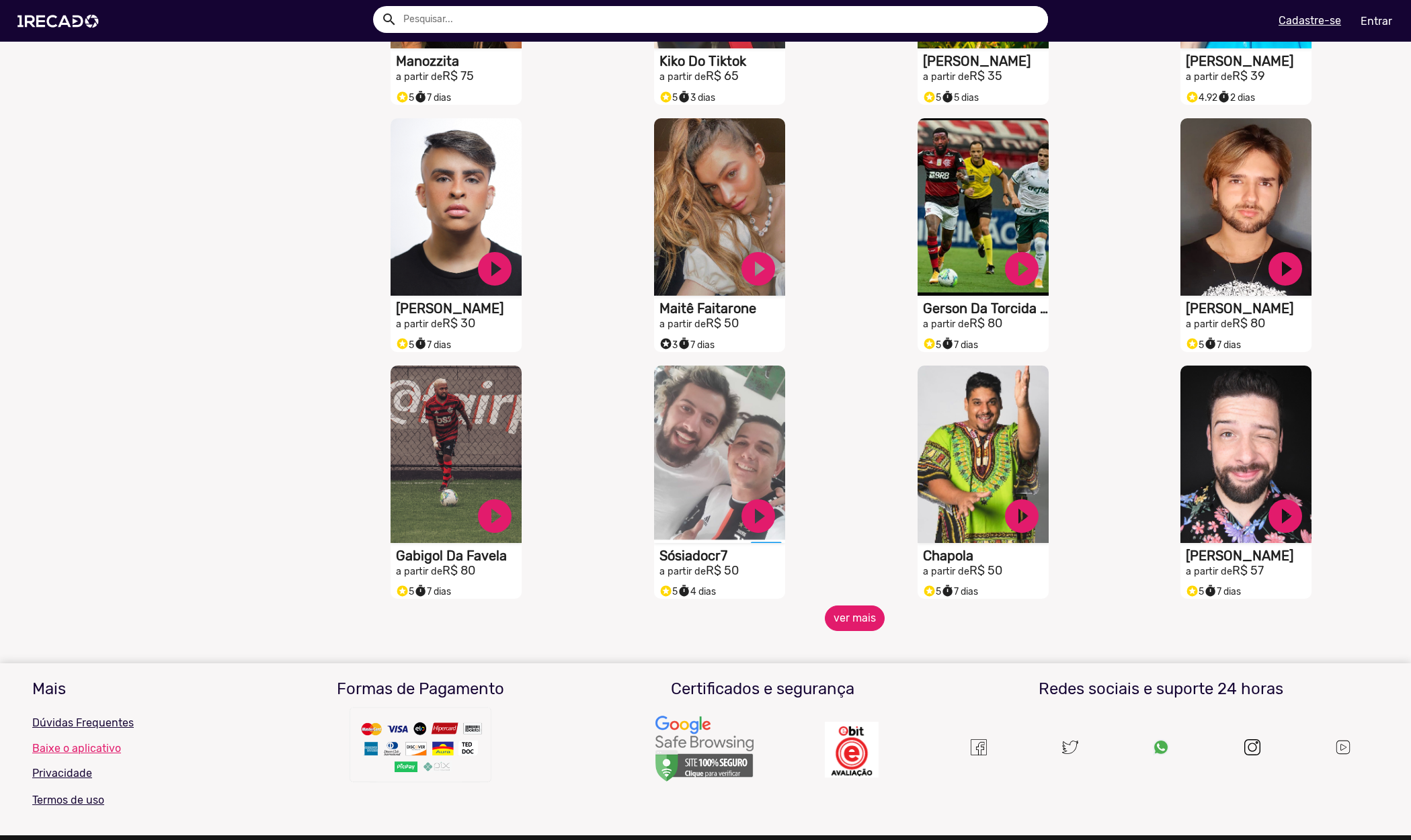
click at [860, 631] on button "ver mais" at bounding box center [855, 619] width 60 height 26
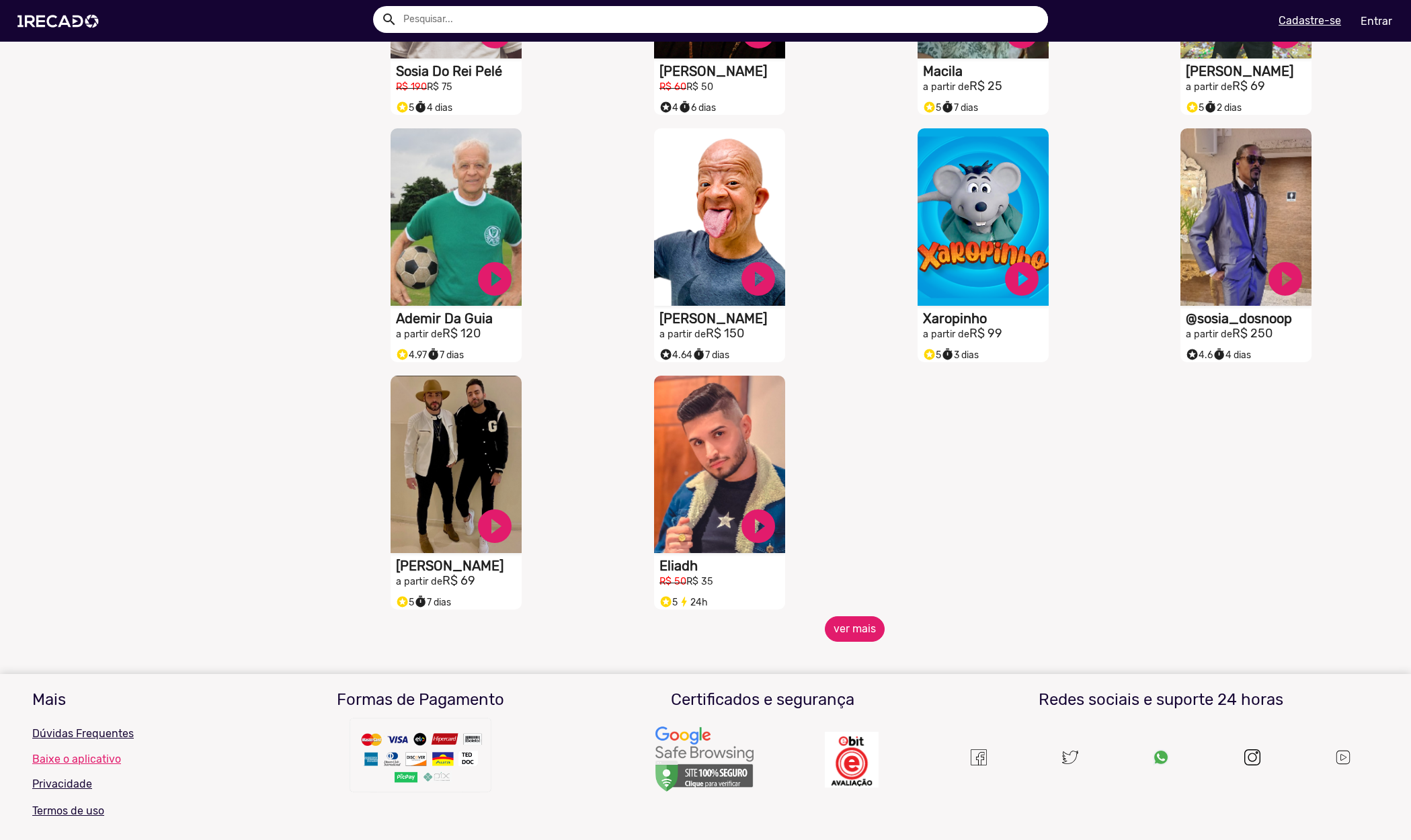
scroll to position [7708, 0]
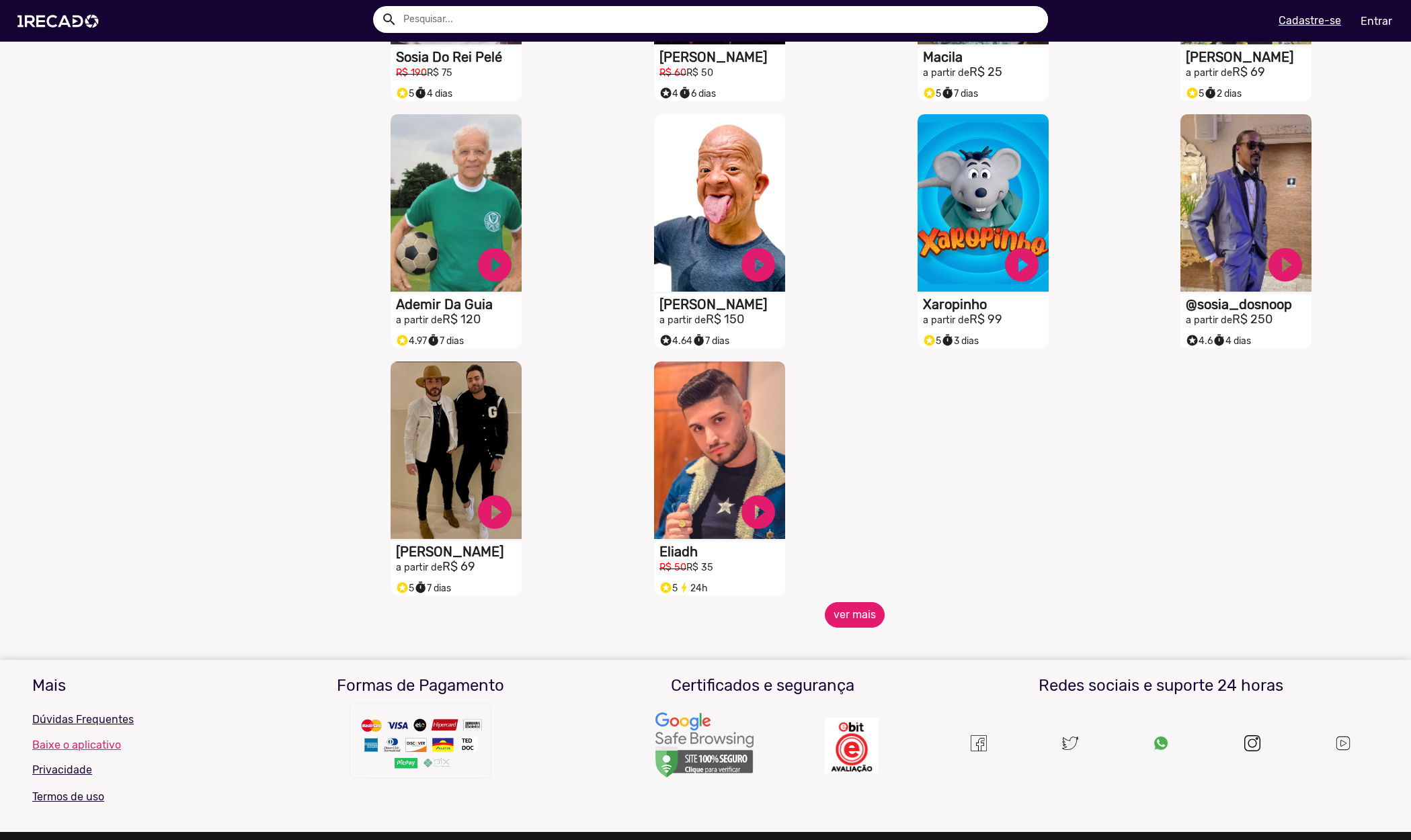
click at [854, 628] on button "ver mais" at bounding box center [855, 615] width 60 height 26
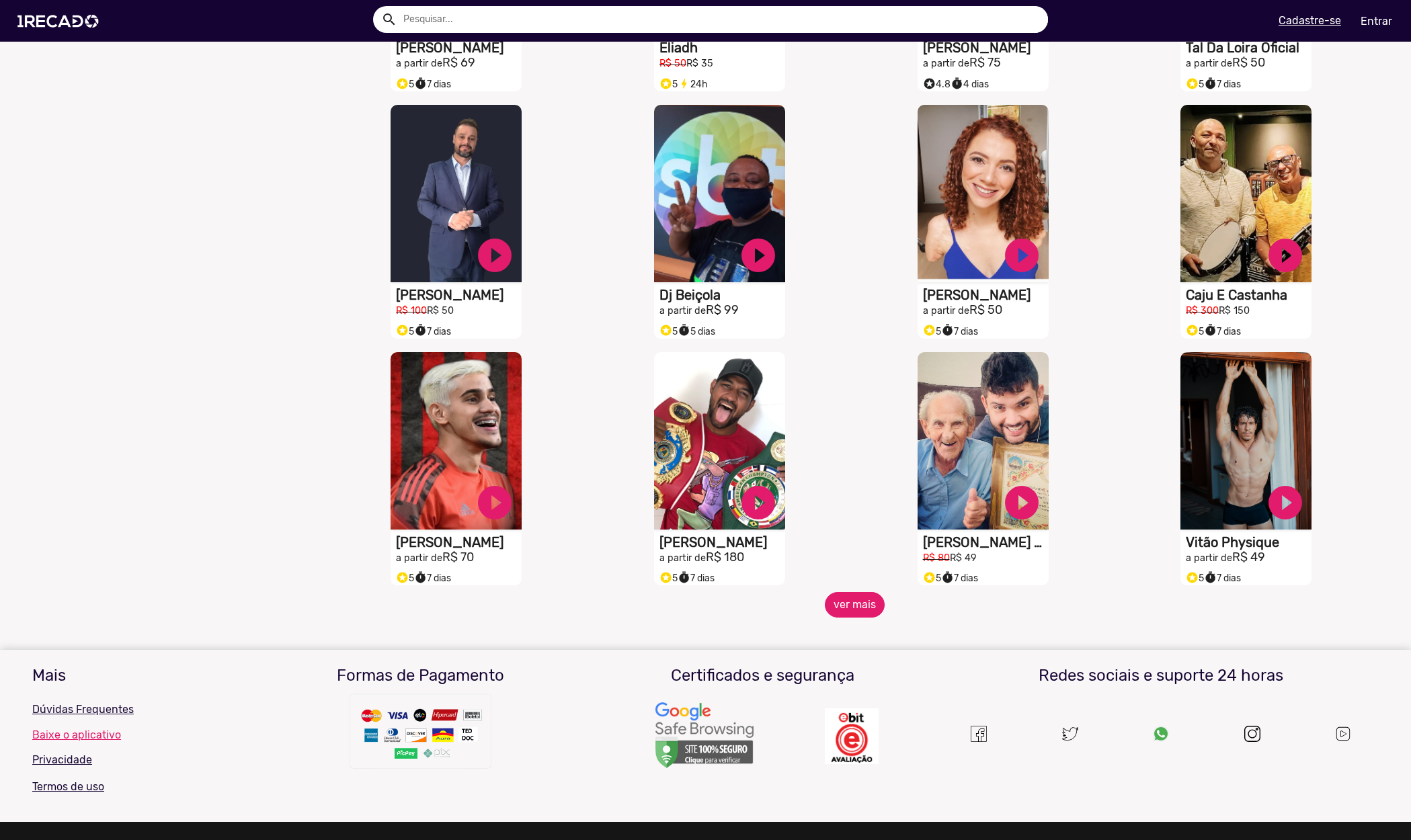
scroll to position [8280, 0]
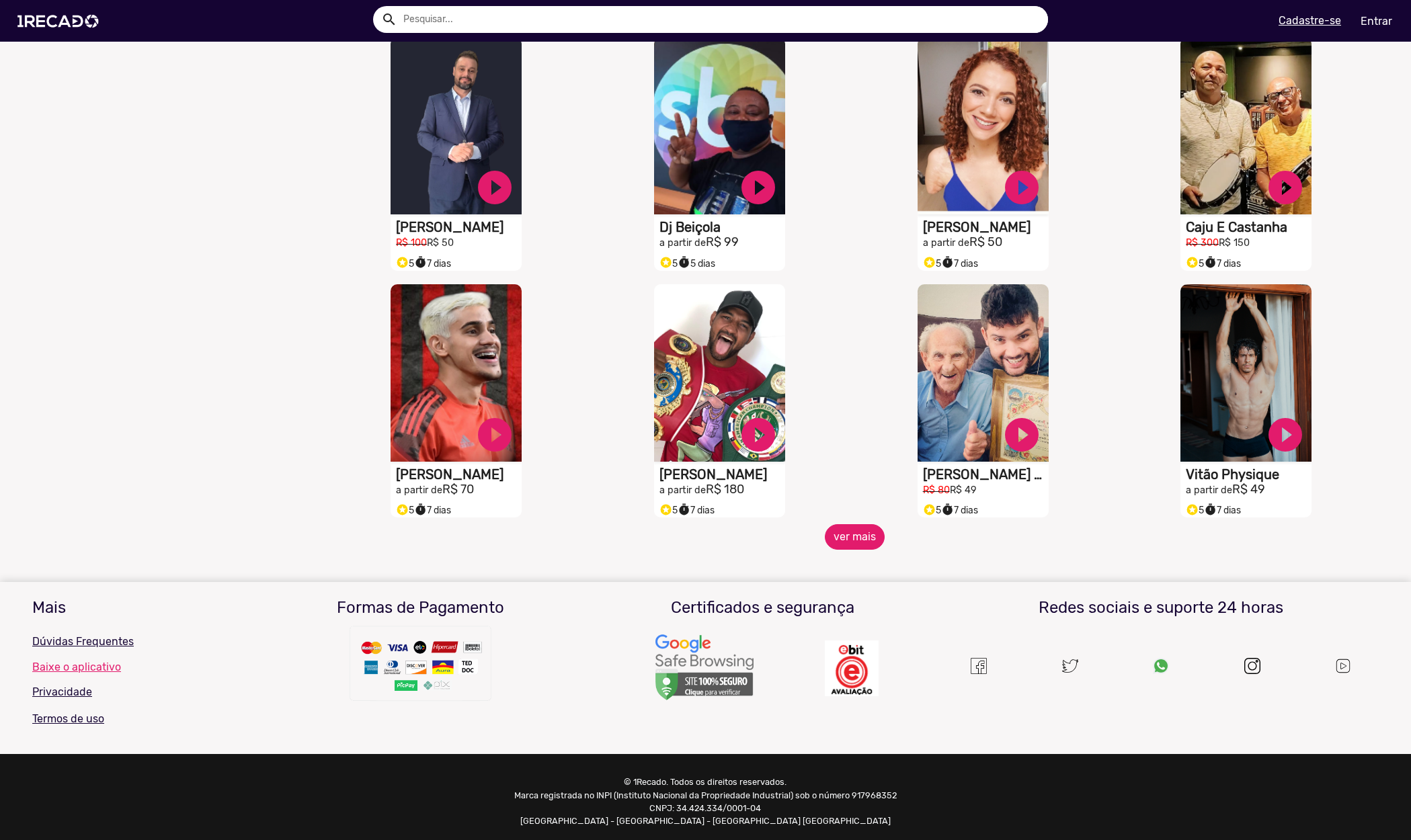
click at [846, 550] on button "ver mais" at bounding box center [855, 537] width 60 height 26
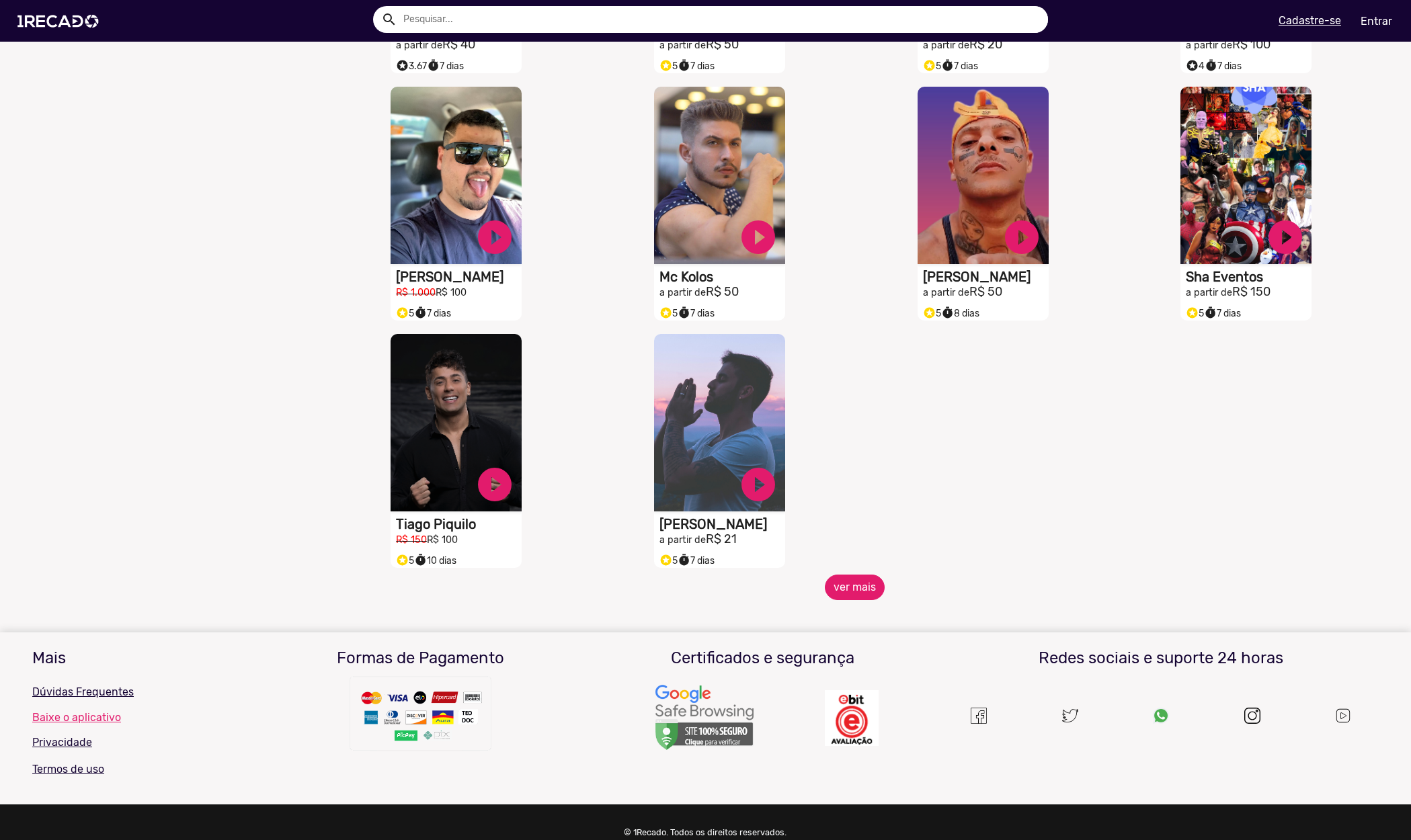
scroll to position [8973, 0]
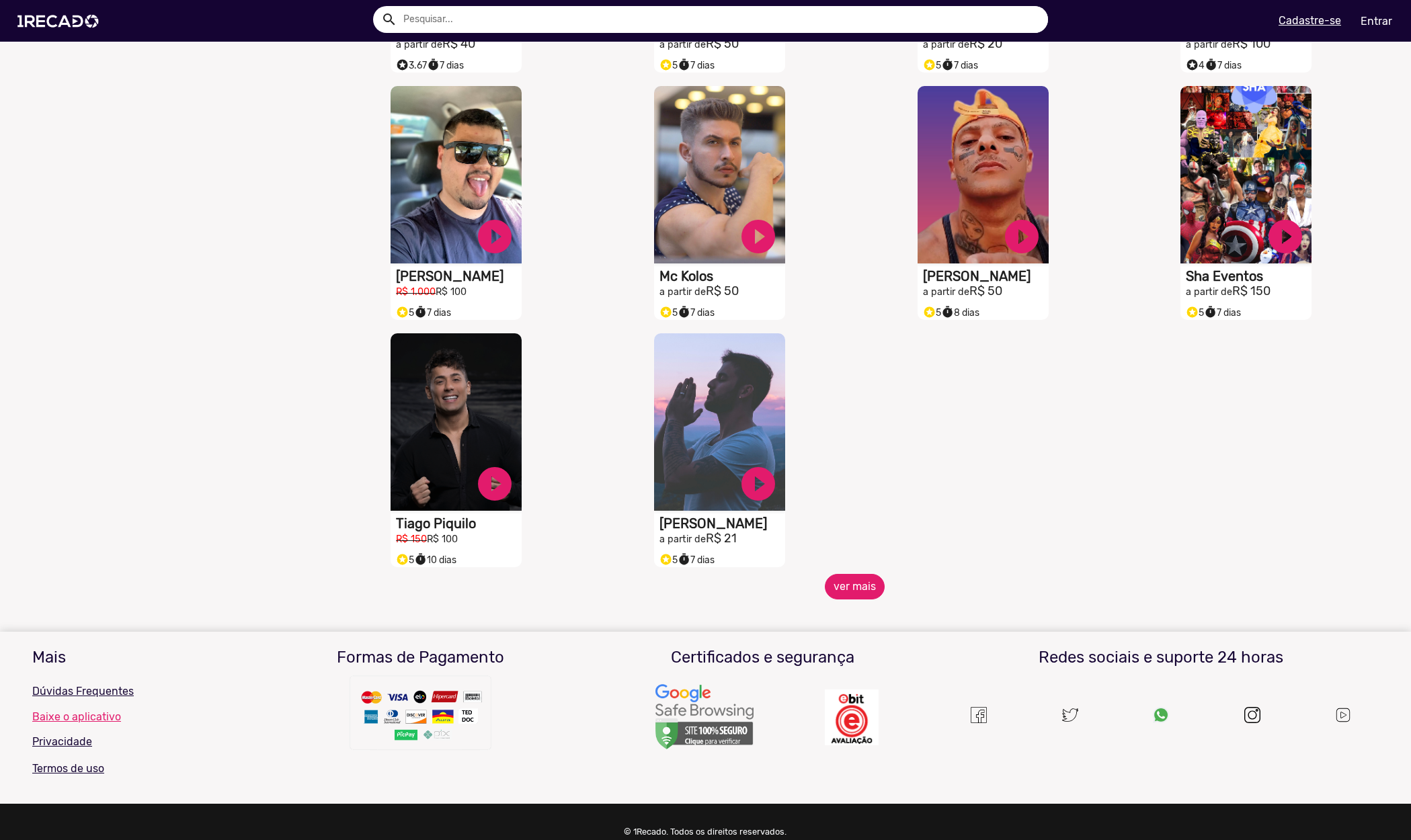
click at [841, 598] on button "ver mais" at bounding box center [855, 587] width 60 height 26
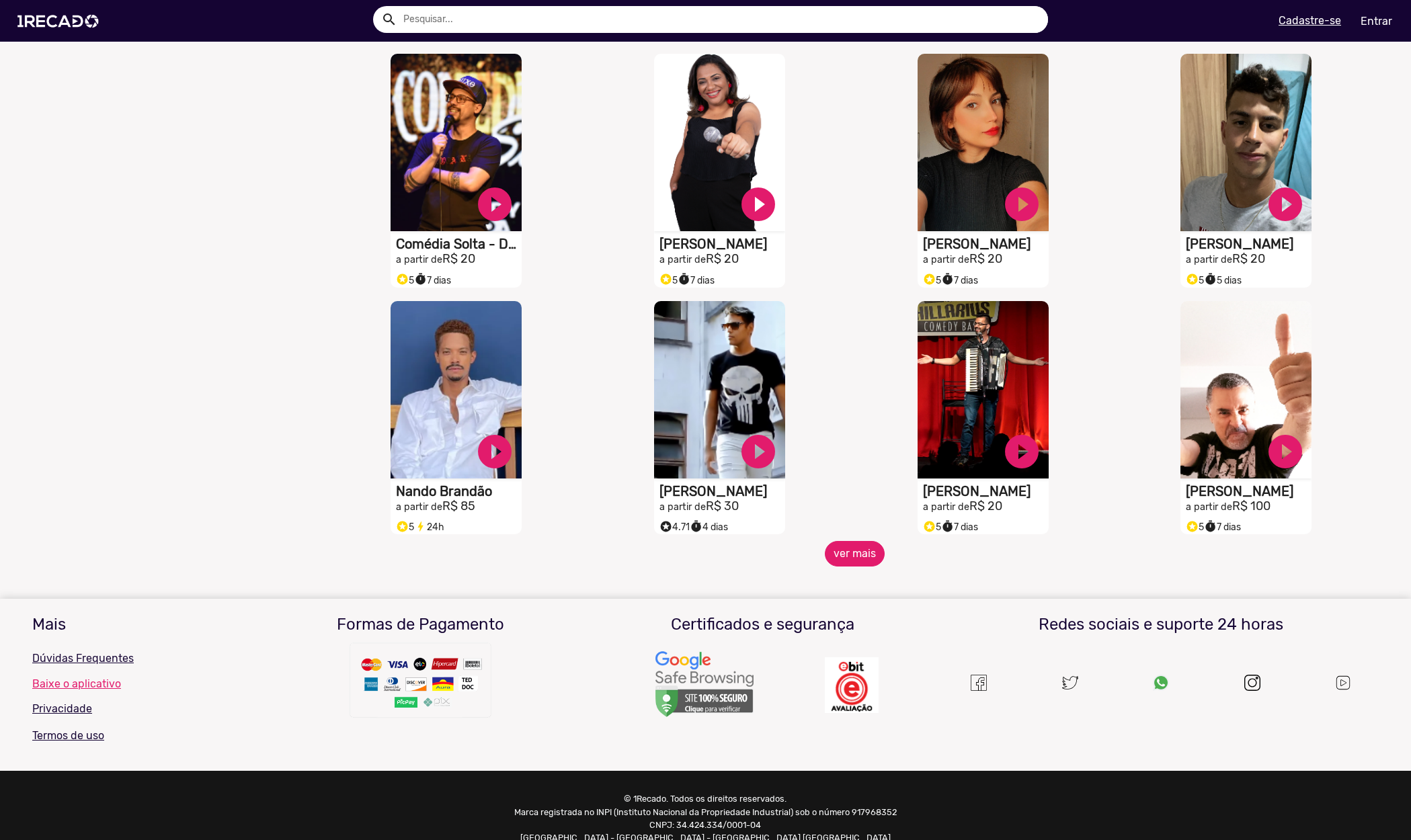
scroll to position [9536, 0]
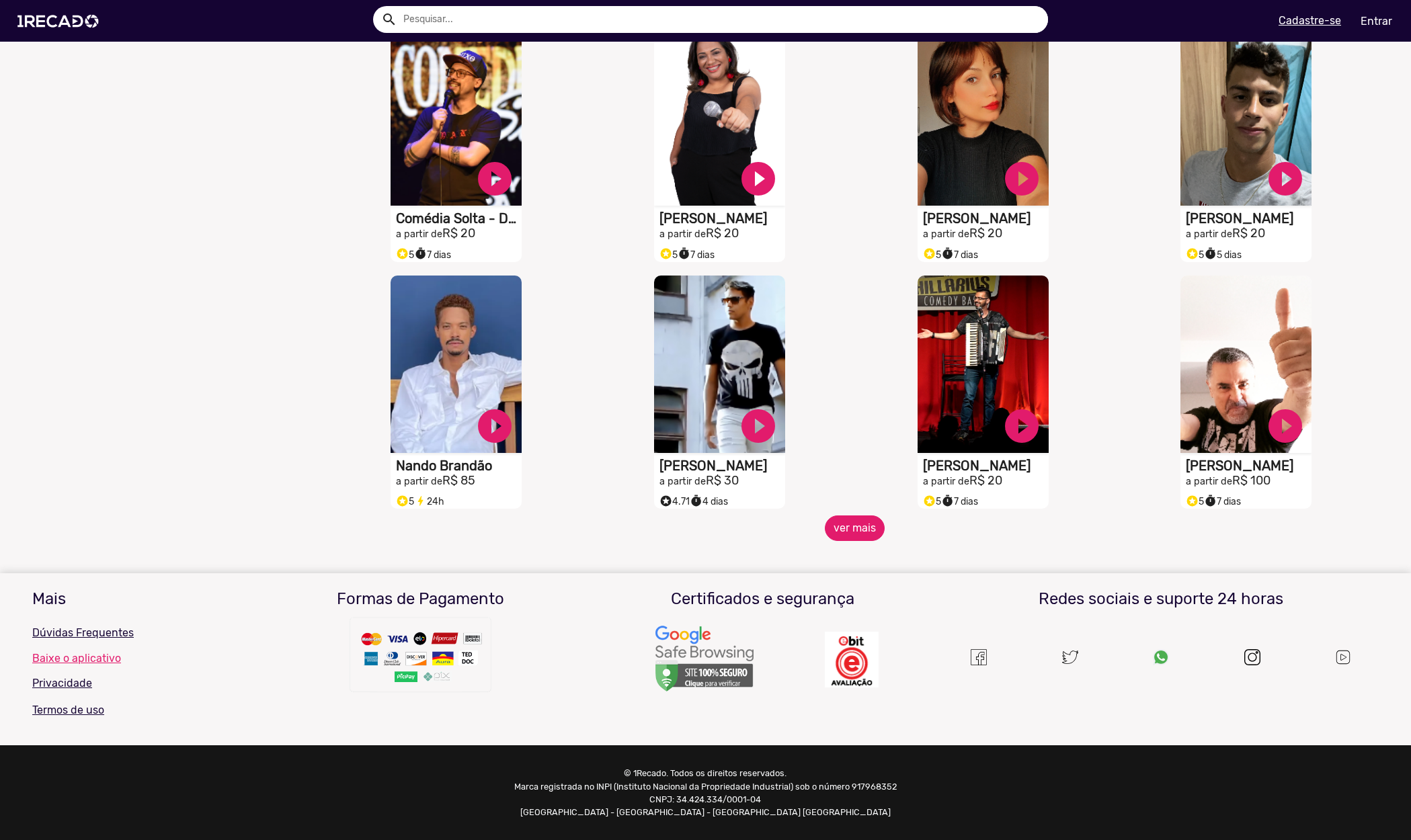
click at [842, 532] on button "ver mais" at bounding box center [855, 529] width 60 height 26
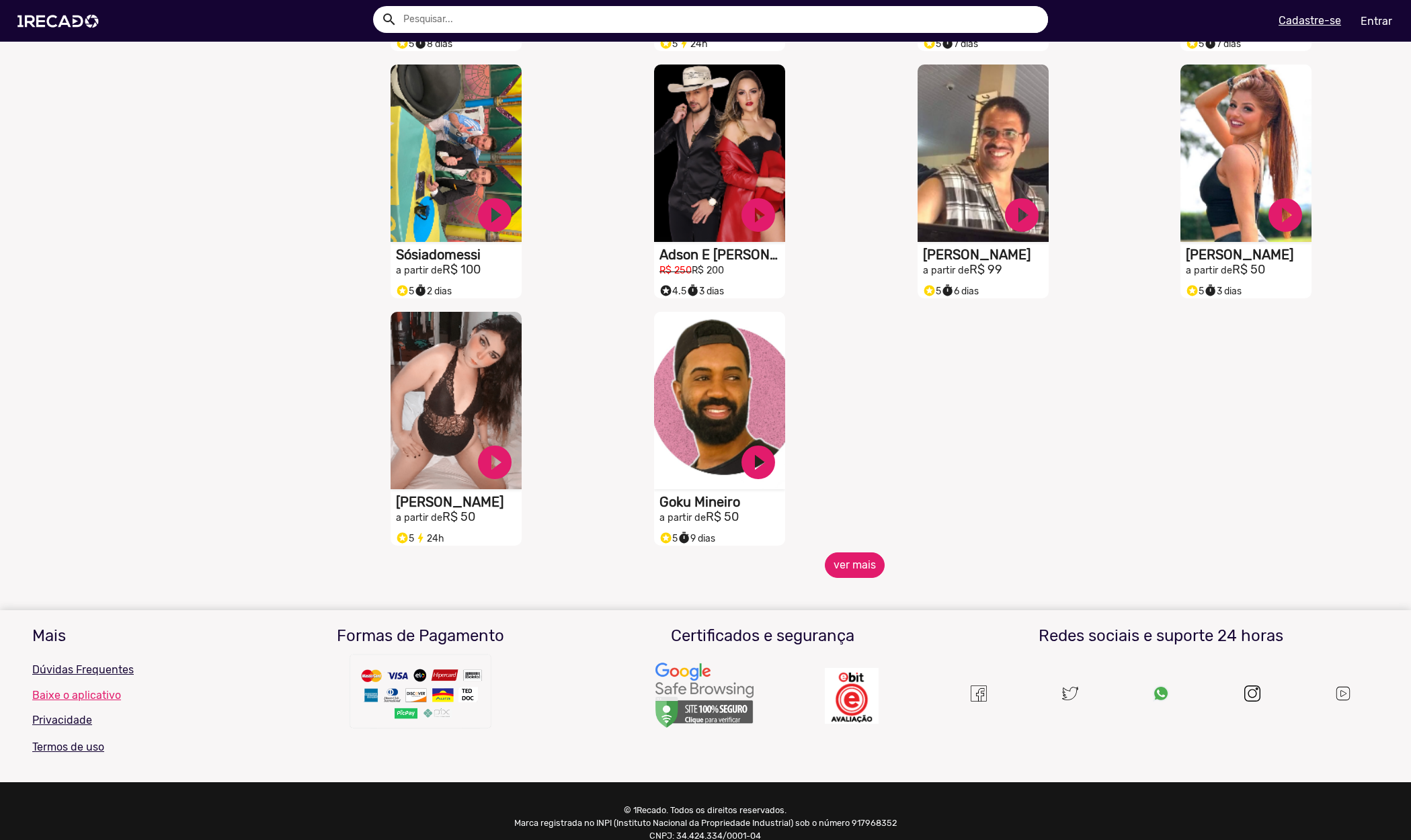
scroll to position [10231, 0]
click at [859, 578] on button "ver mais" at bounding box center [855, 565] width 60 height 26
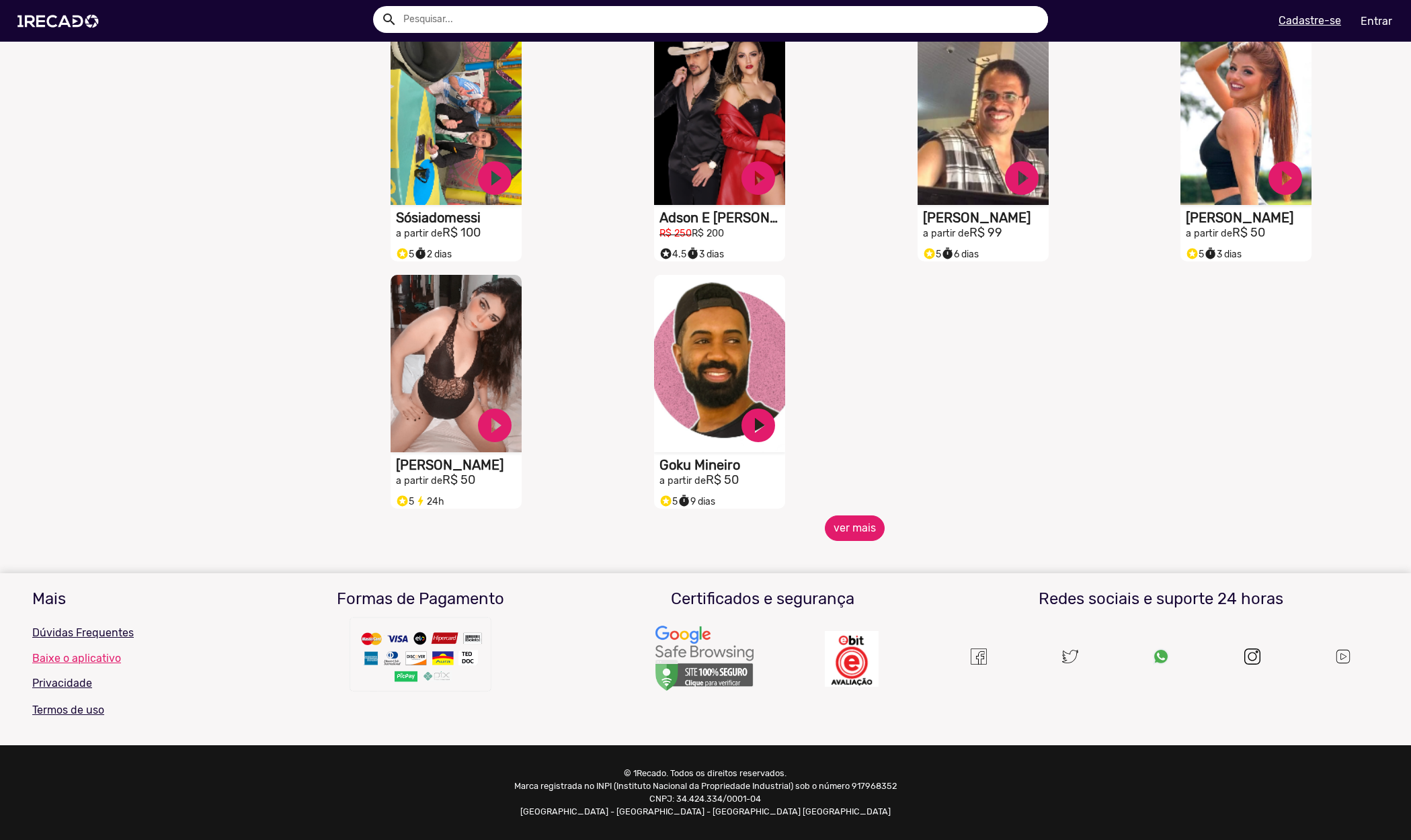
click at [852, 527] on button "ver mais" at bounding box center [855, 529] width 60 height 26
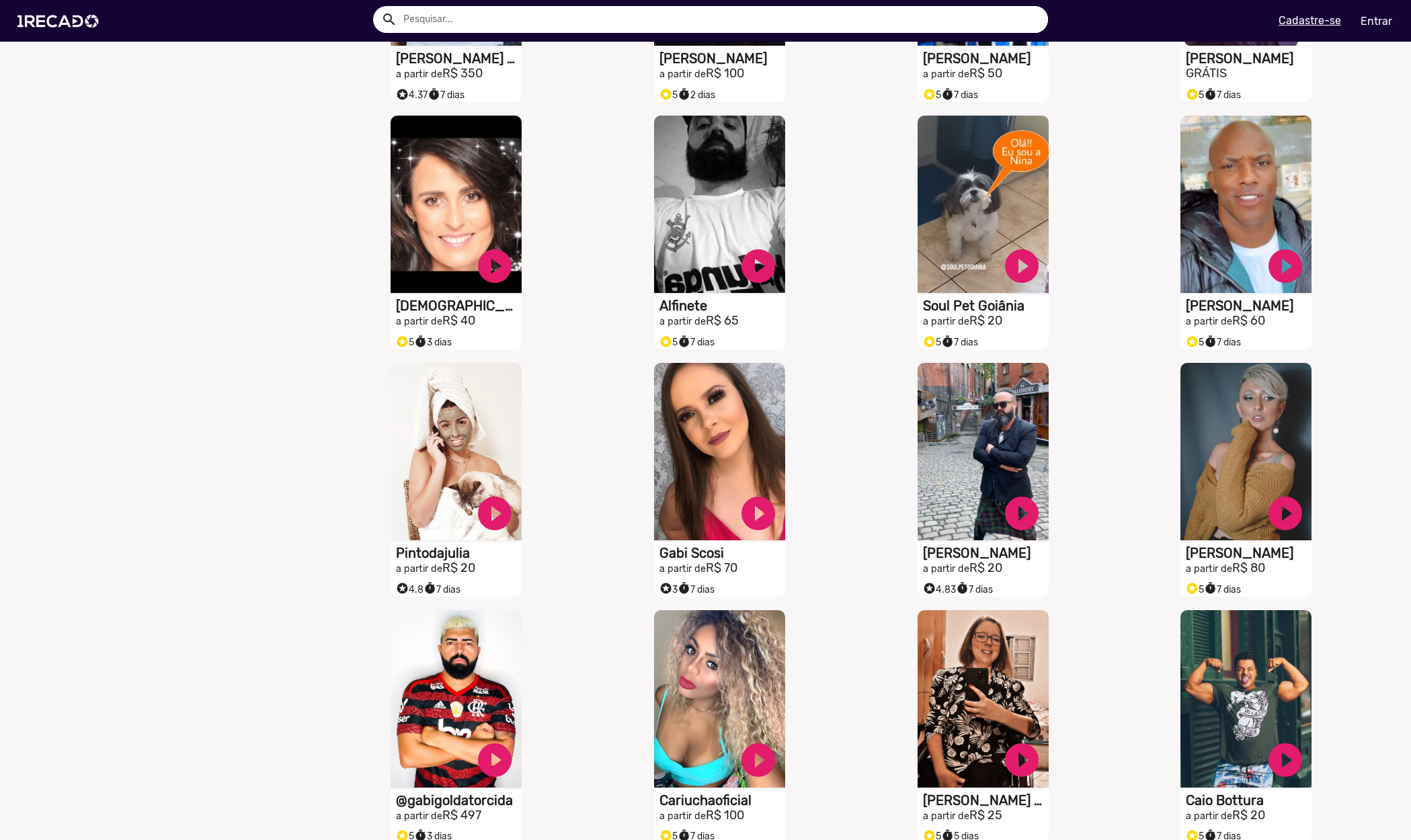
scroll to position [0, 0]
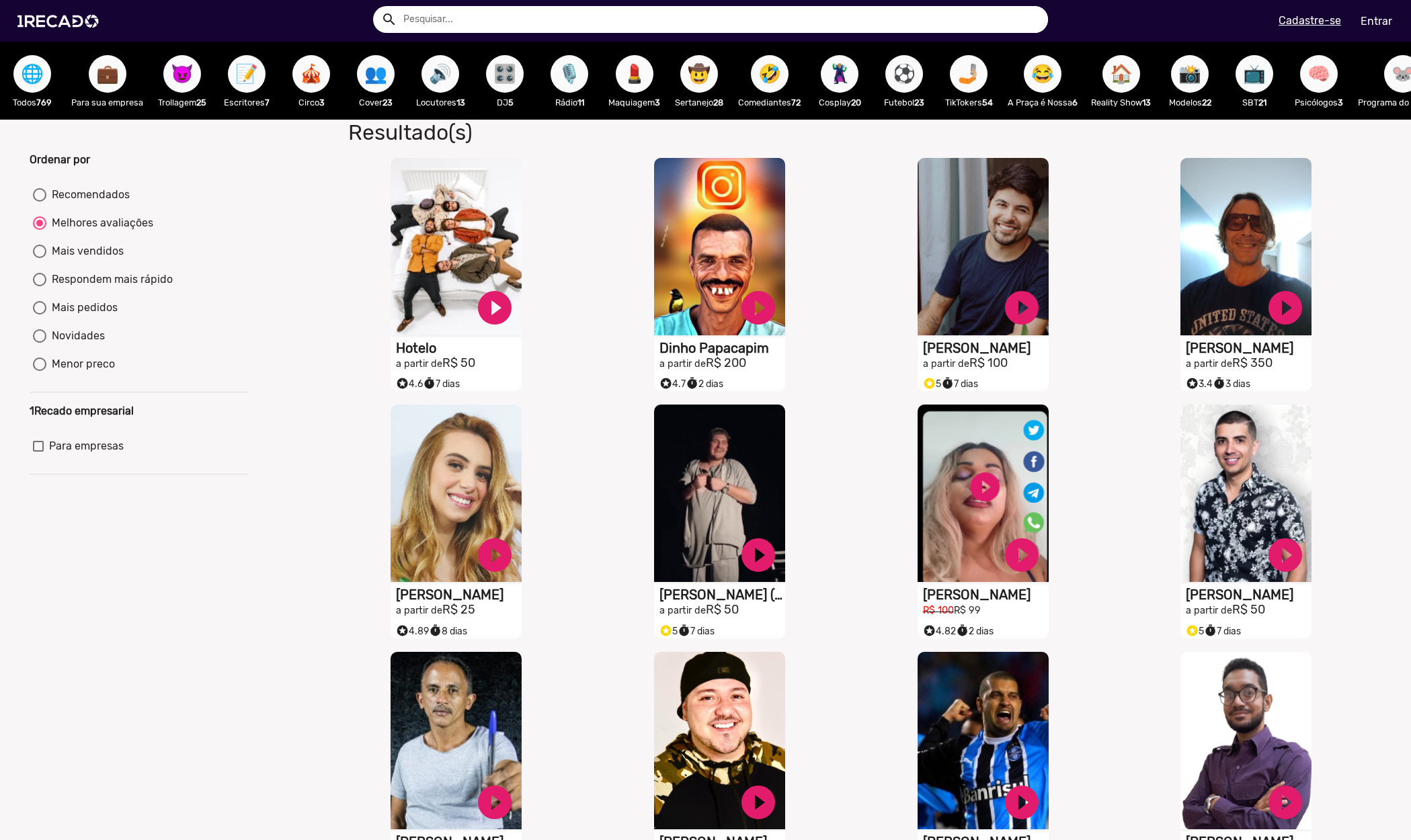
click at [241, 74] on span "📝" at bounding box center [247, 74] width 23 height 38
radio input "true"
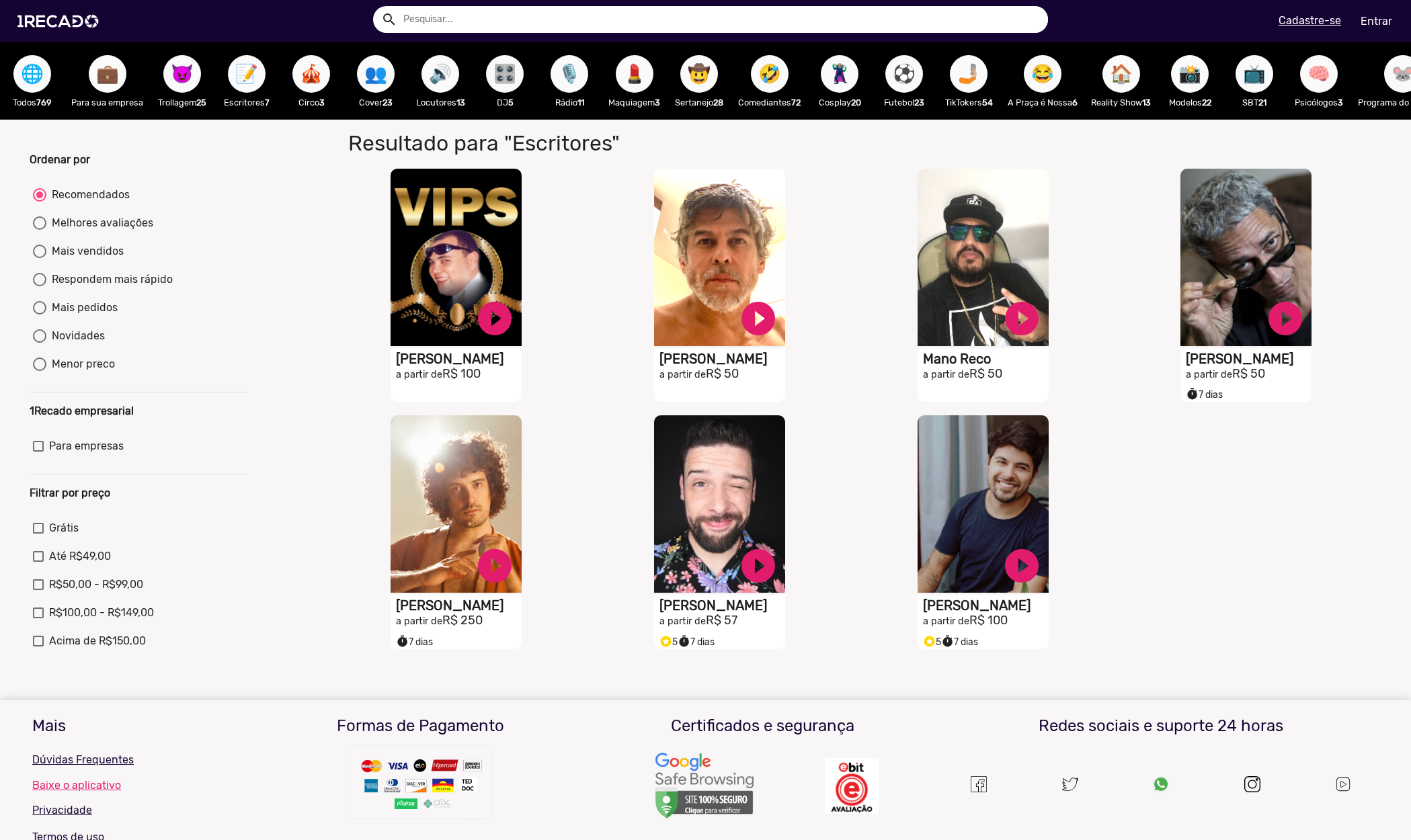
click at [105, 77] on span "💼" at bounding box center [107, 74] width 23 height 38
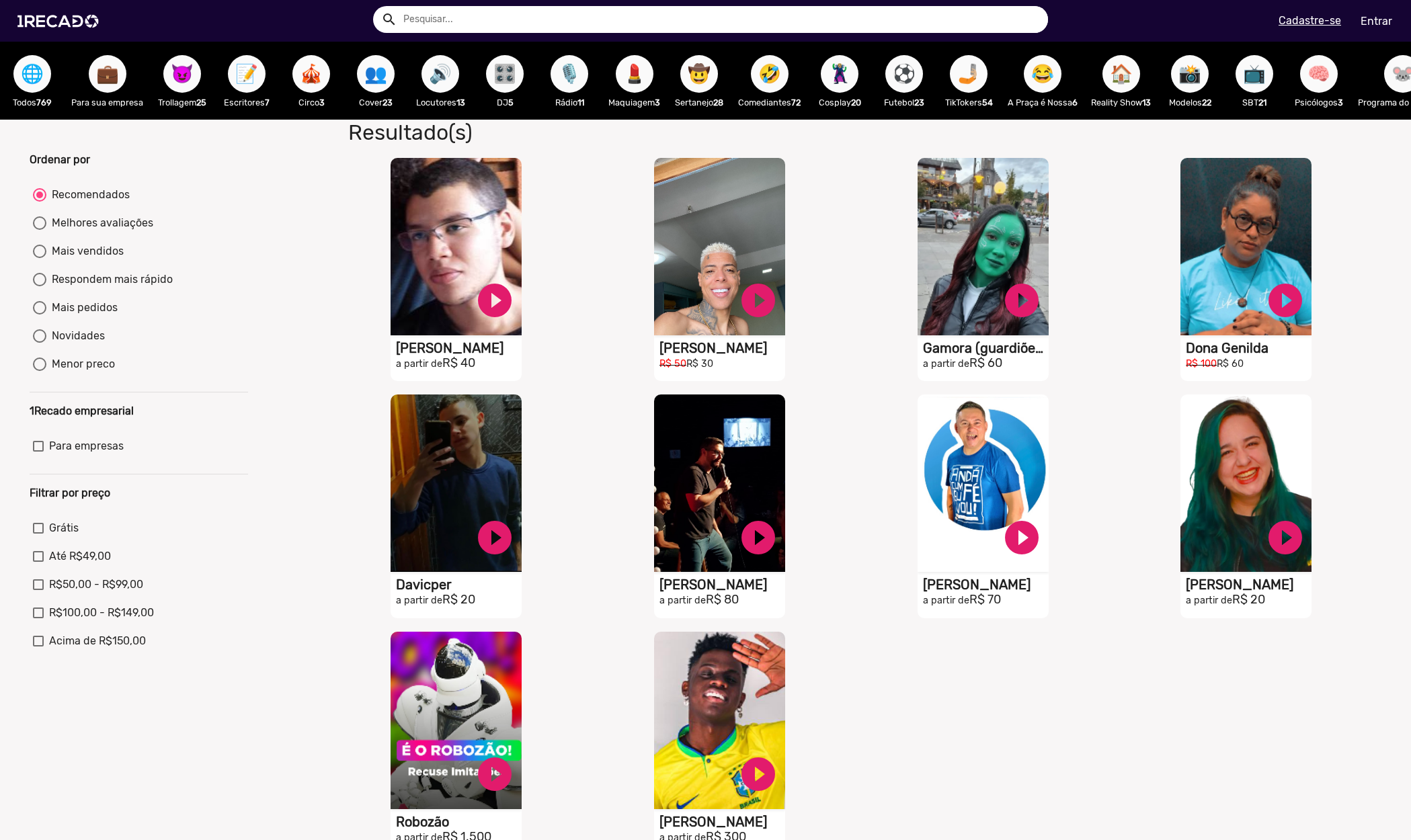
click at [173, 72] on span "😈" at bounding box center [182, 74] width 23 height 38
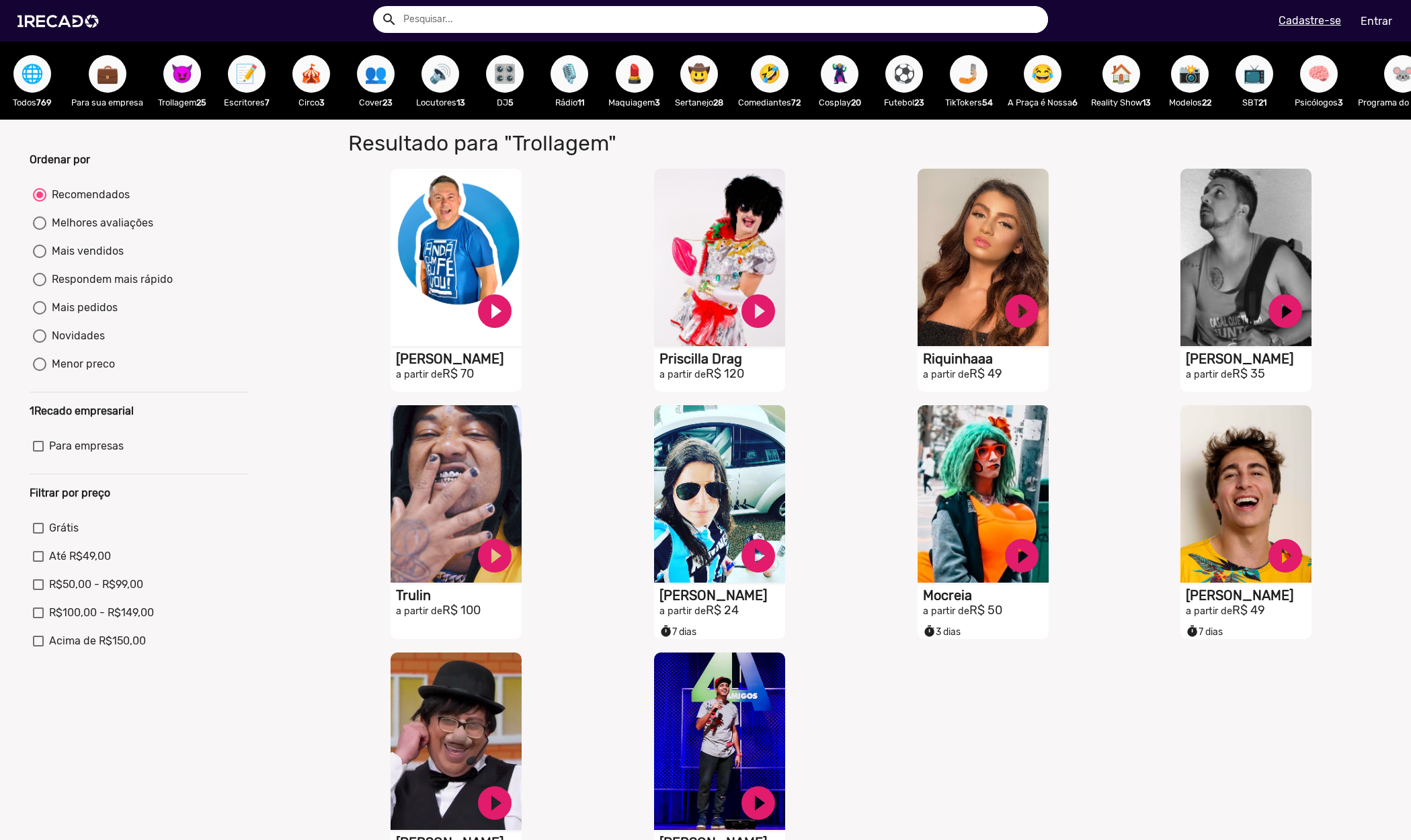
click at [846, 80] on span "🦹🏼‍♀️" at bounding box center [839, 74] width 23 height 38
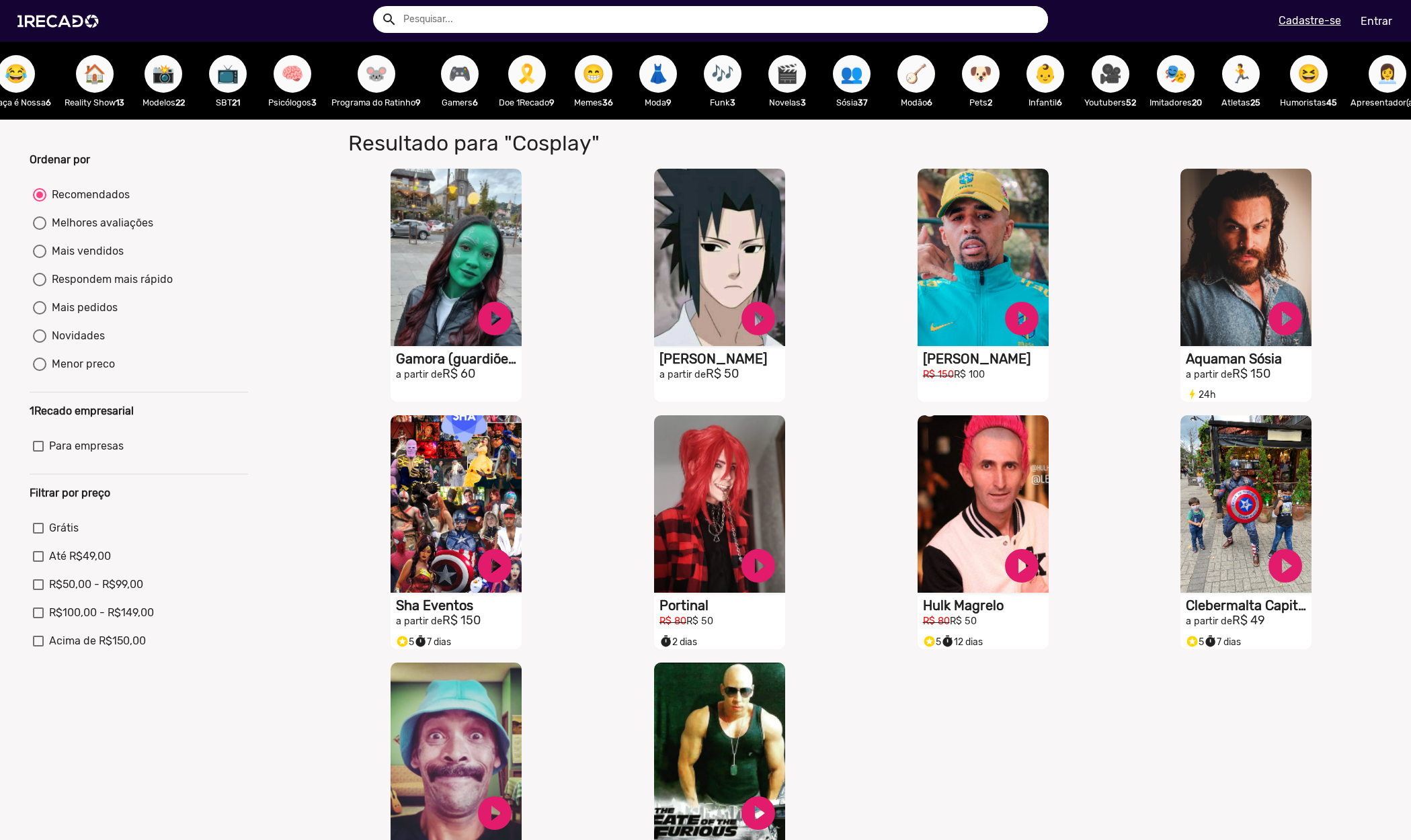
scroll to position [0, 1027]
click at [601, 80] on span "😁" at bounding box center [593, 74] width 23 height 38
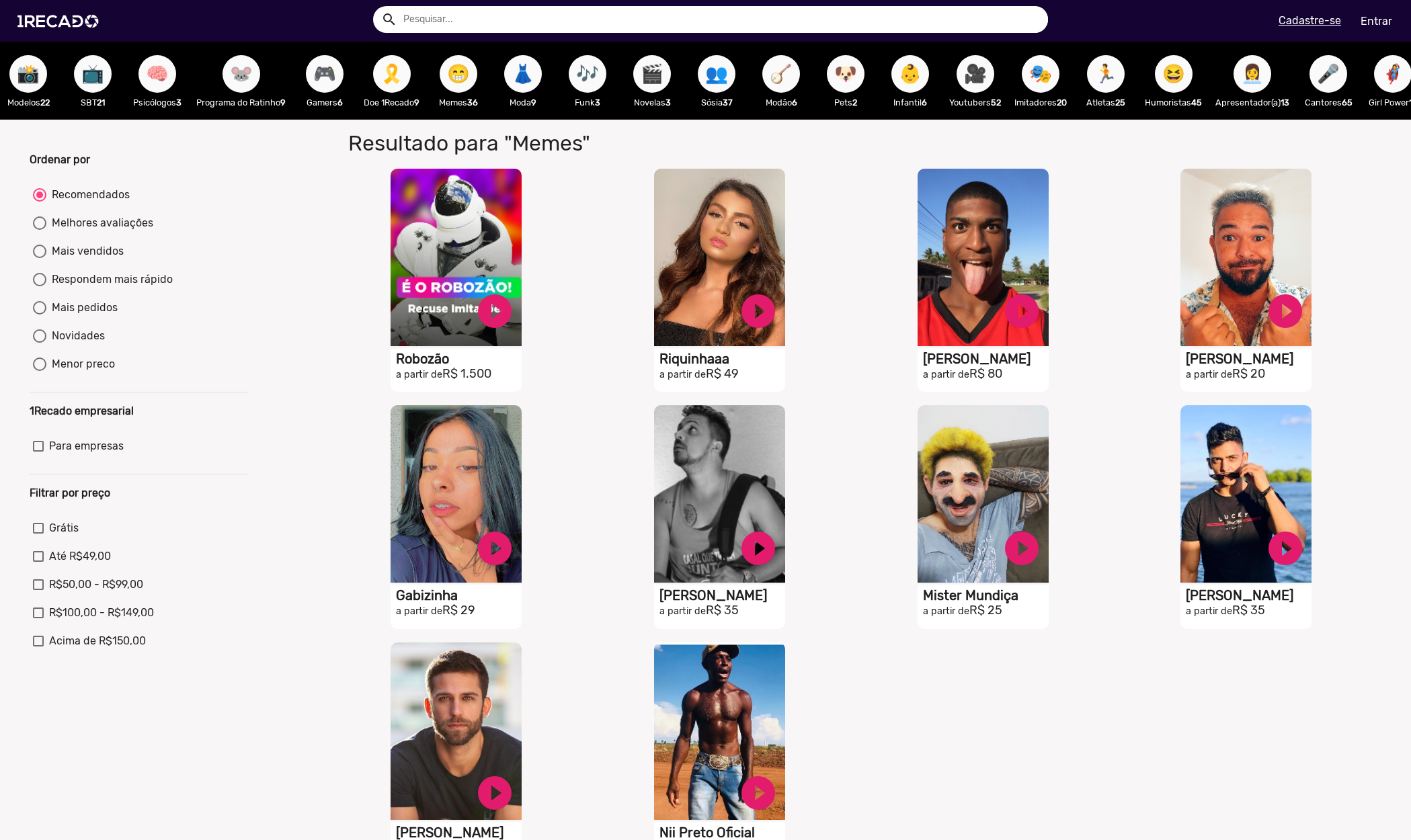
scroll to position [0, 1332]
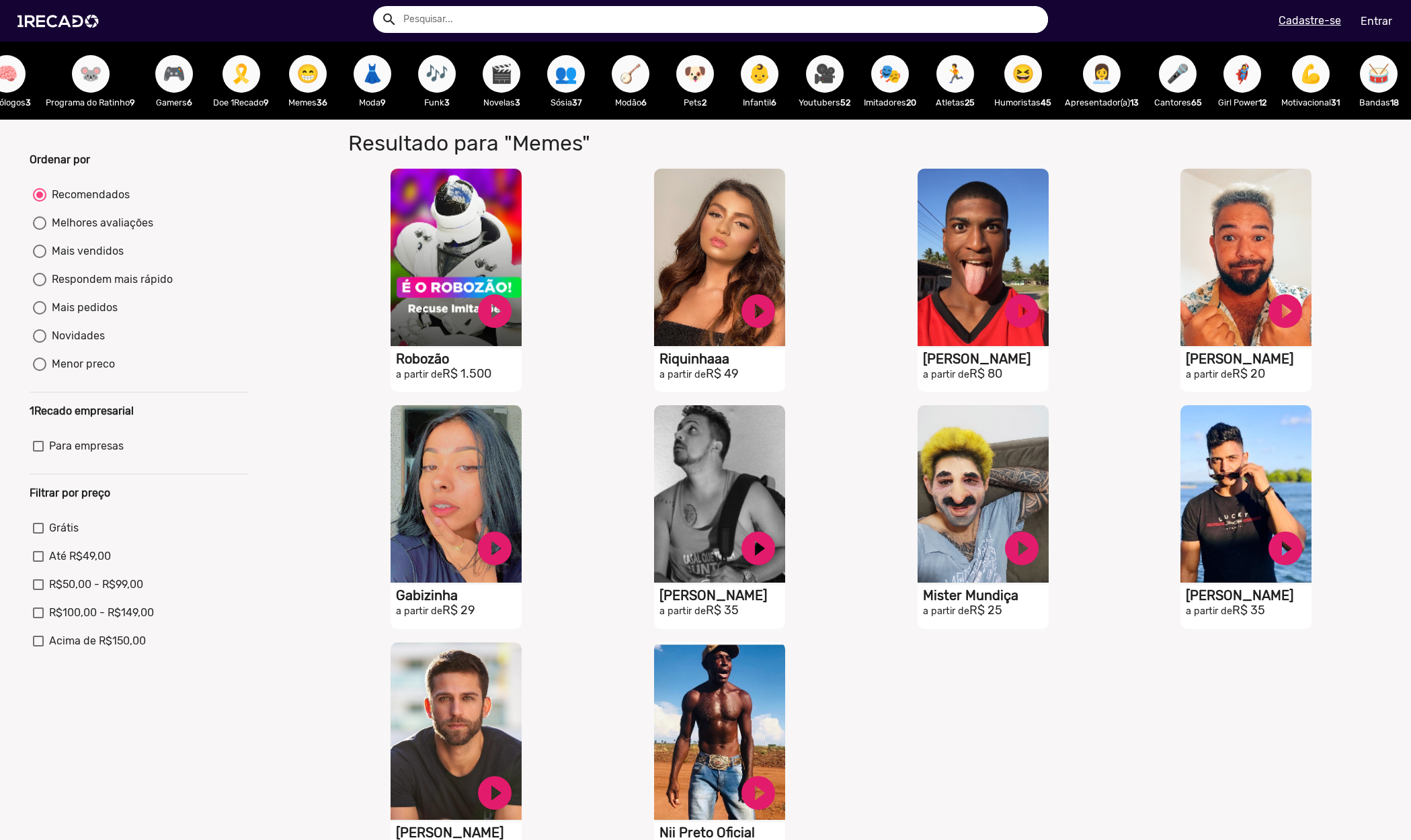
click at [1180, 81] on span "🎤" at bounding box center [1178, 74] width 23 height 38
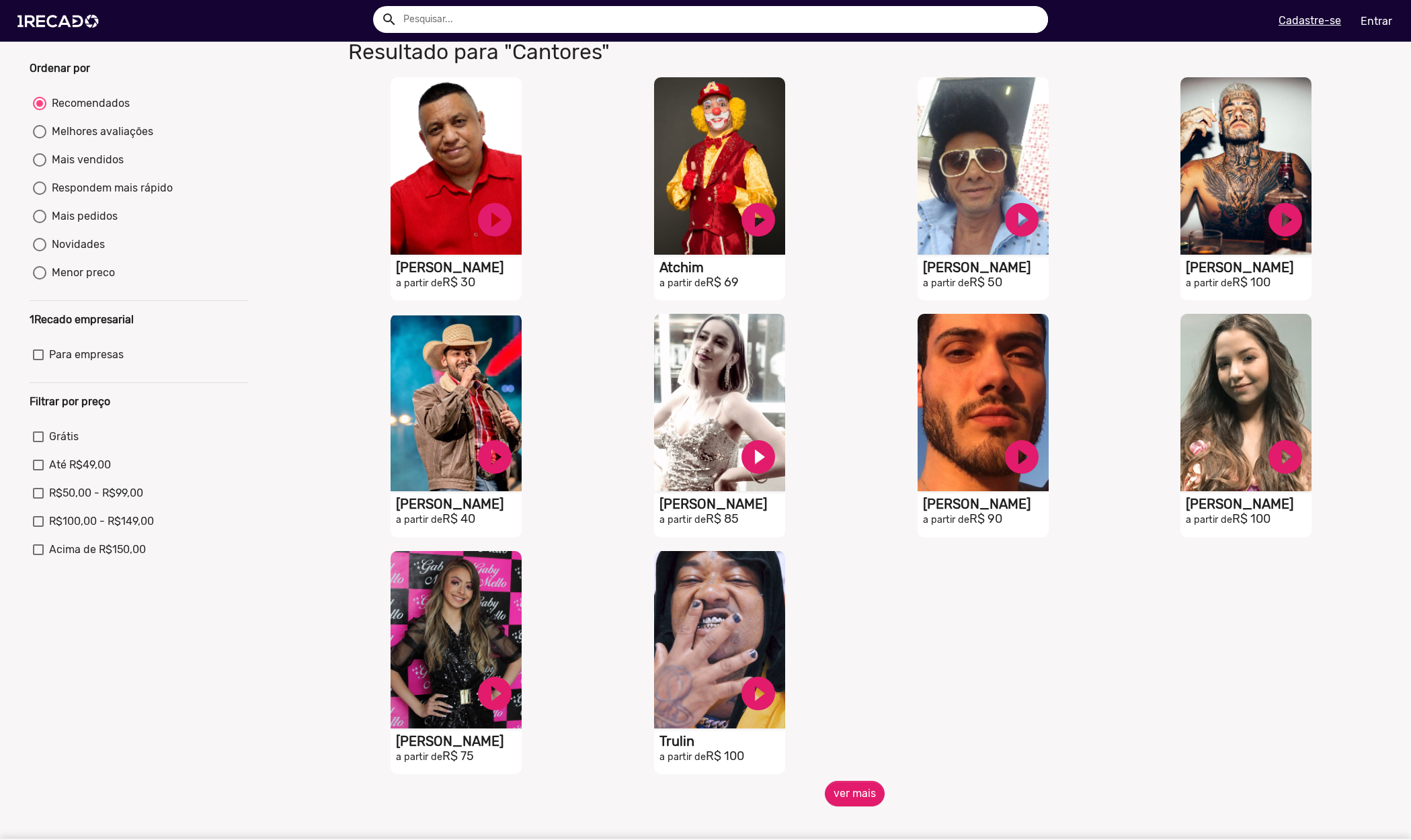
scroll to position [84, 0]
